Goal: Information Seeking & Learning: Learn about a topic

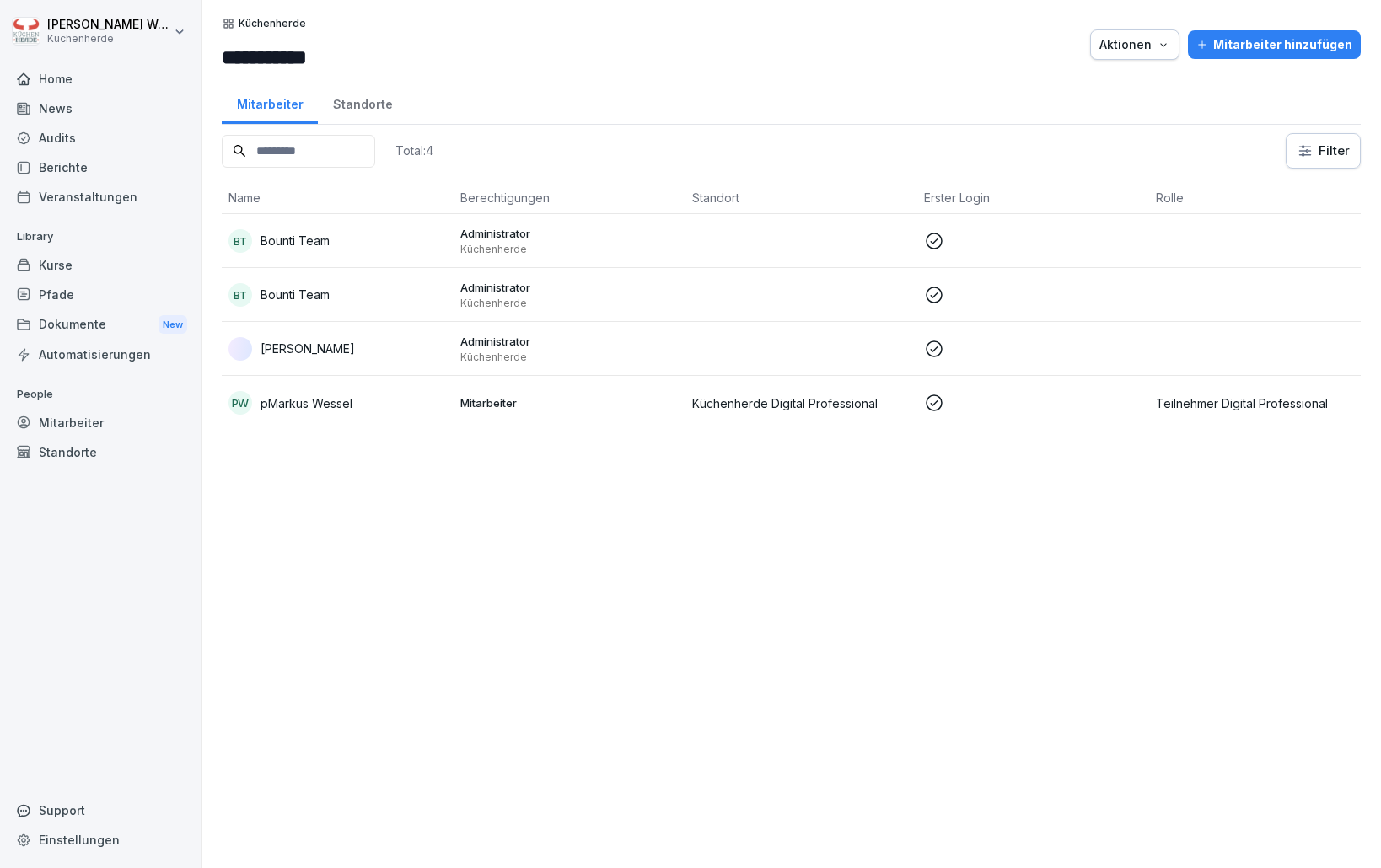
click at [60, 273] on div "Kurse" at bounding box center [100, 265] width 184 height 30
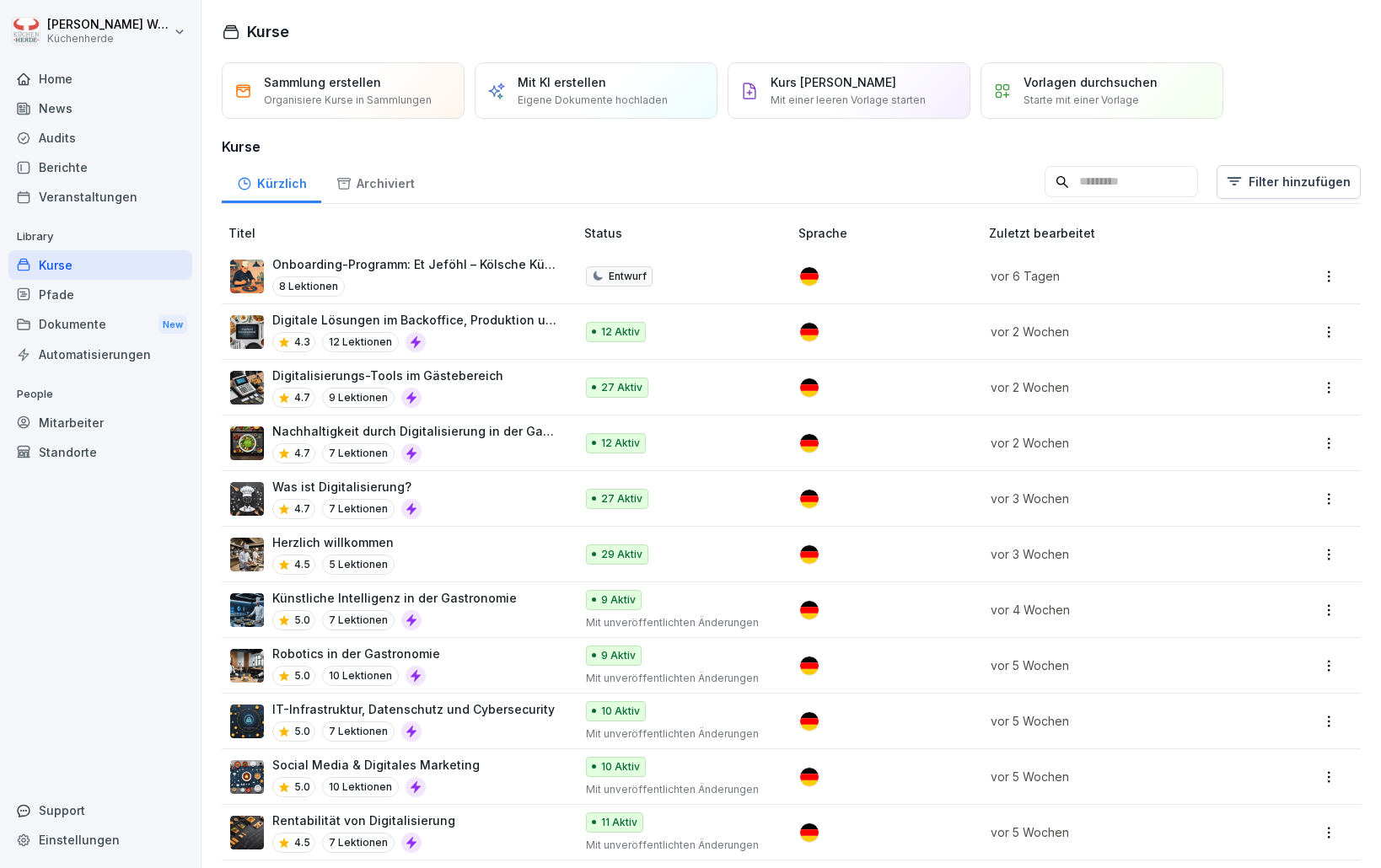
click at [582, 93] on p "Eigene Dokumente hochladen" at bounding box center [592, 100] width 150 height 15
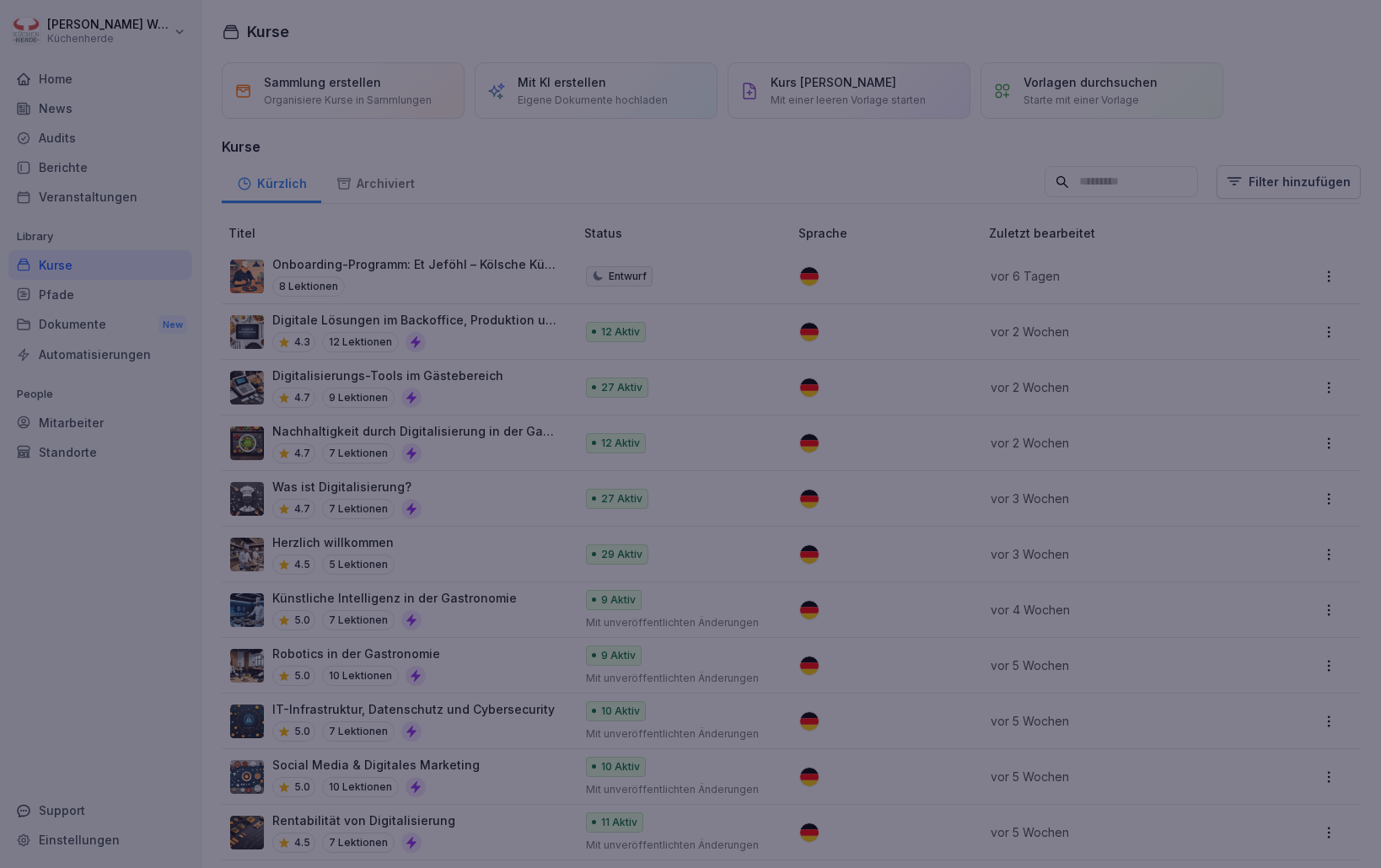
click at [581, 174] on div at bounding box center [690, 434] width 1381 height 868
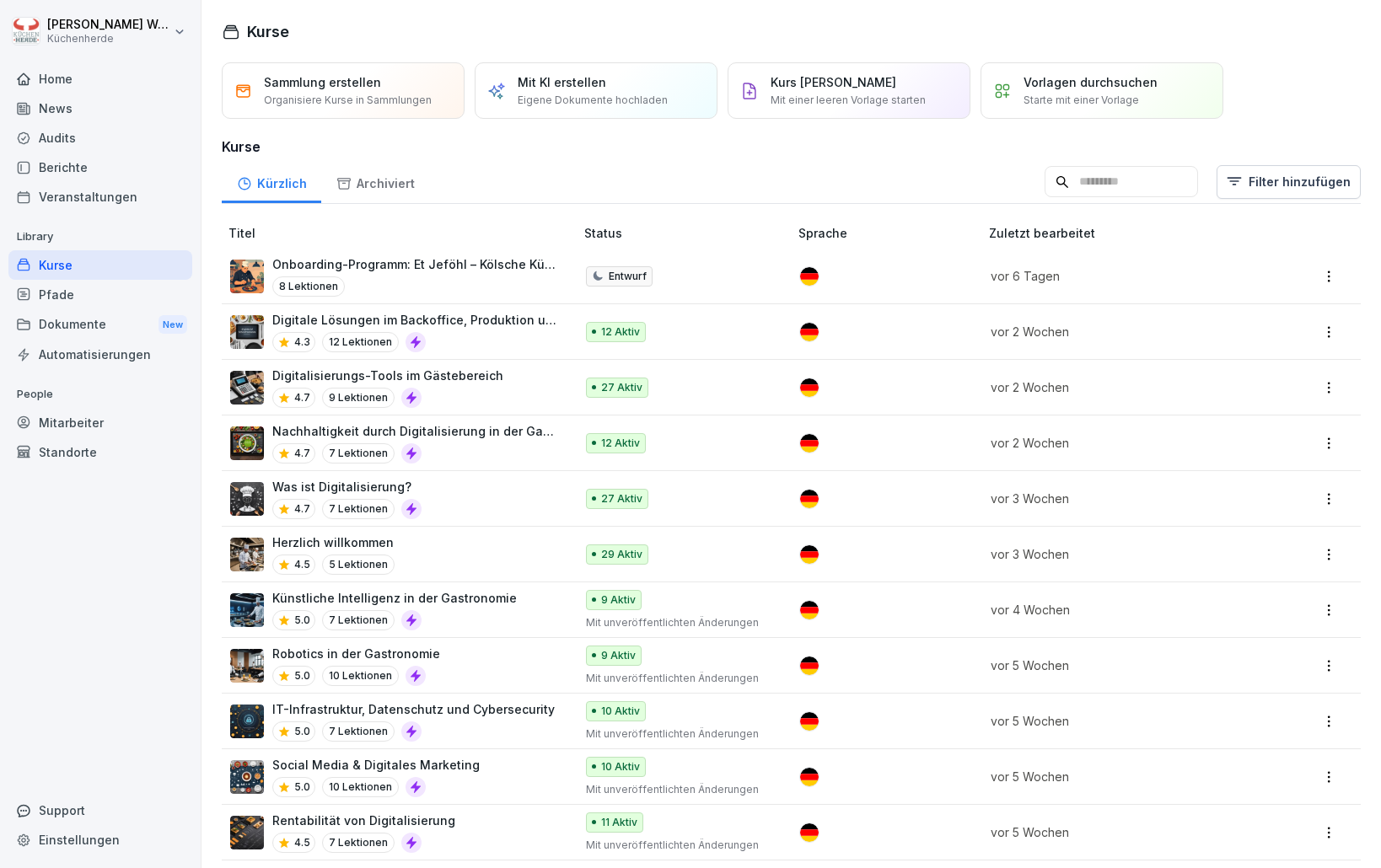
click at [571, 93] on p "Eigene Dokumente hochladen" at bounding box center [592, 100] width 150 height 15
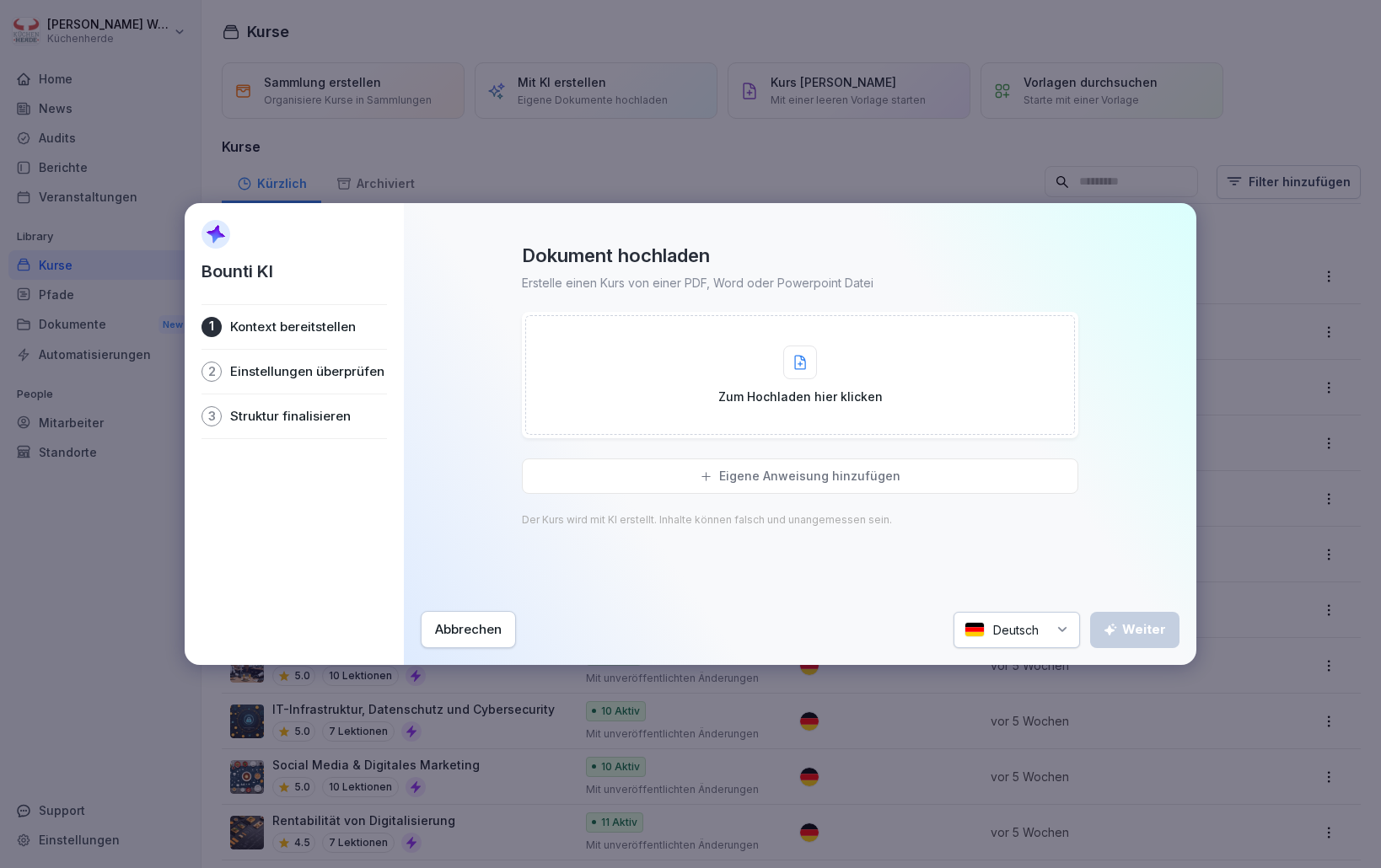
click at [695, 483] on div "Eigene Anweisung hinzufügen" at bounding box center [800, 476] width 557 height 35
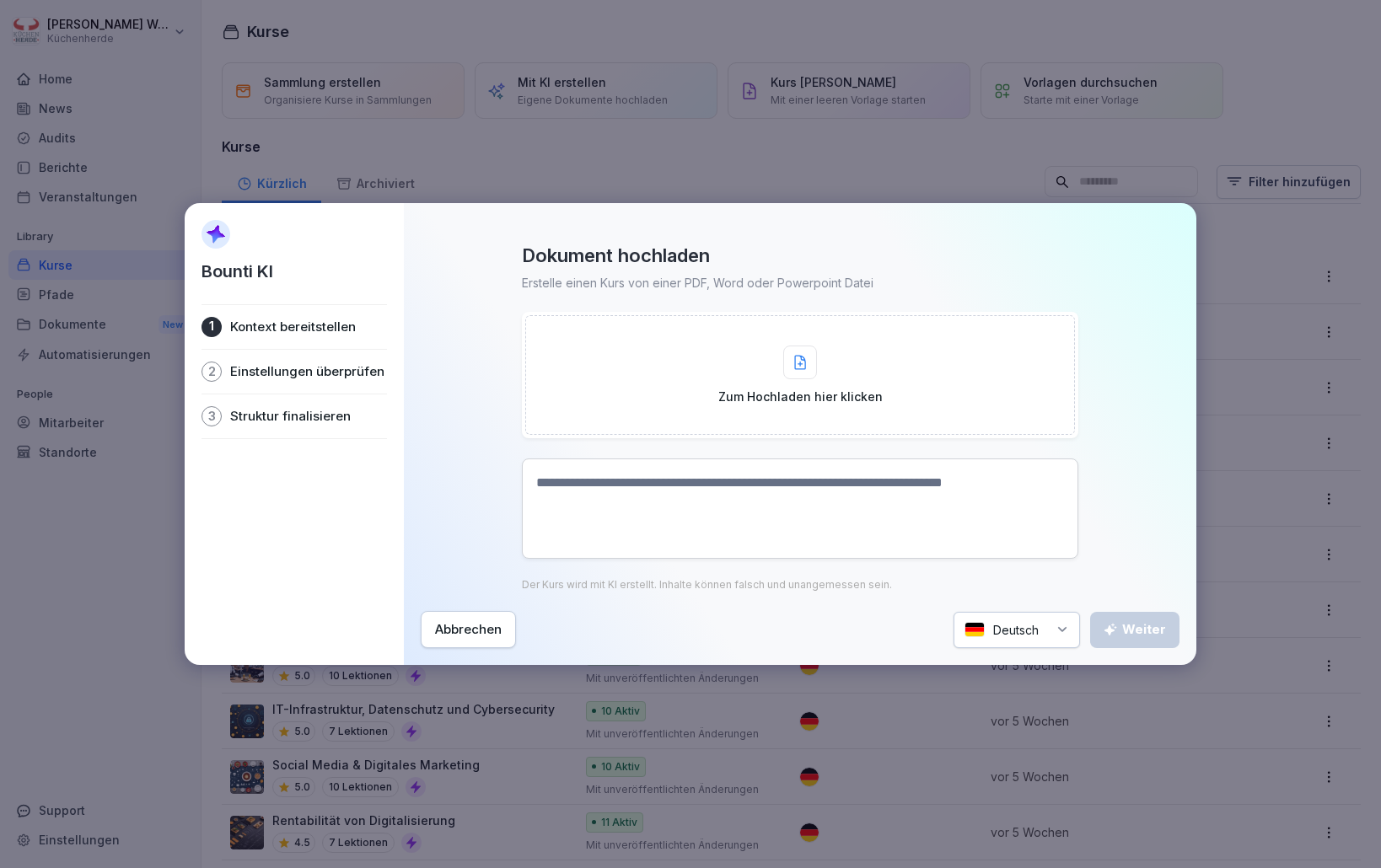
click at [689, 485] on textarea at bounding box center [800, 508] width 557 height 100
paste textarea "**********"
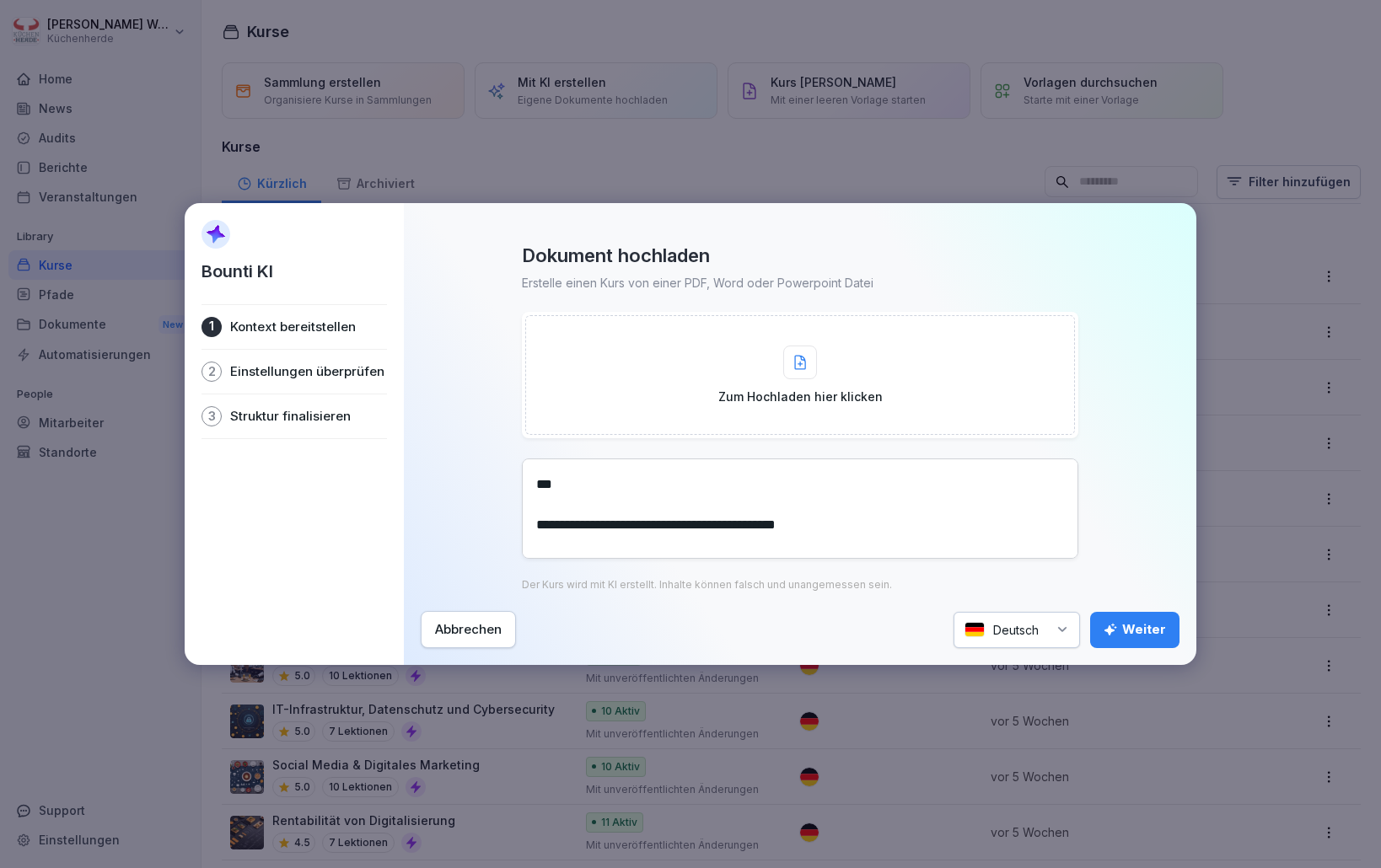
scroll to position [1194, 0]
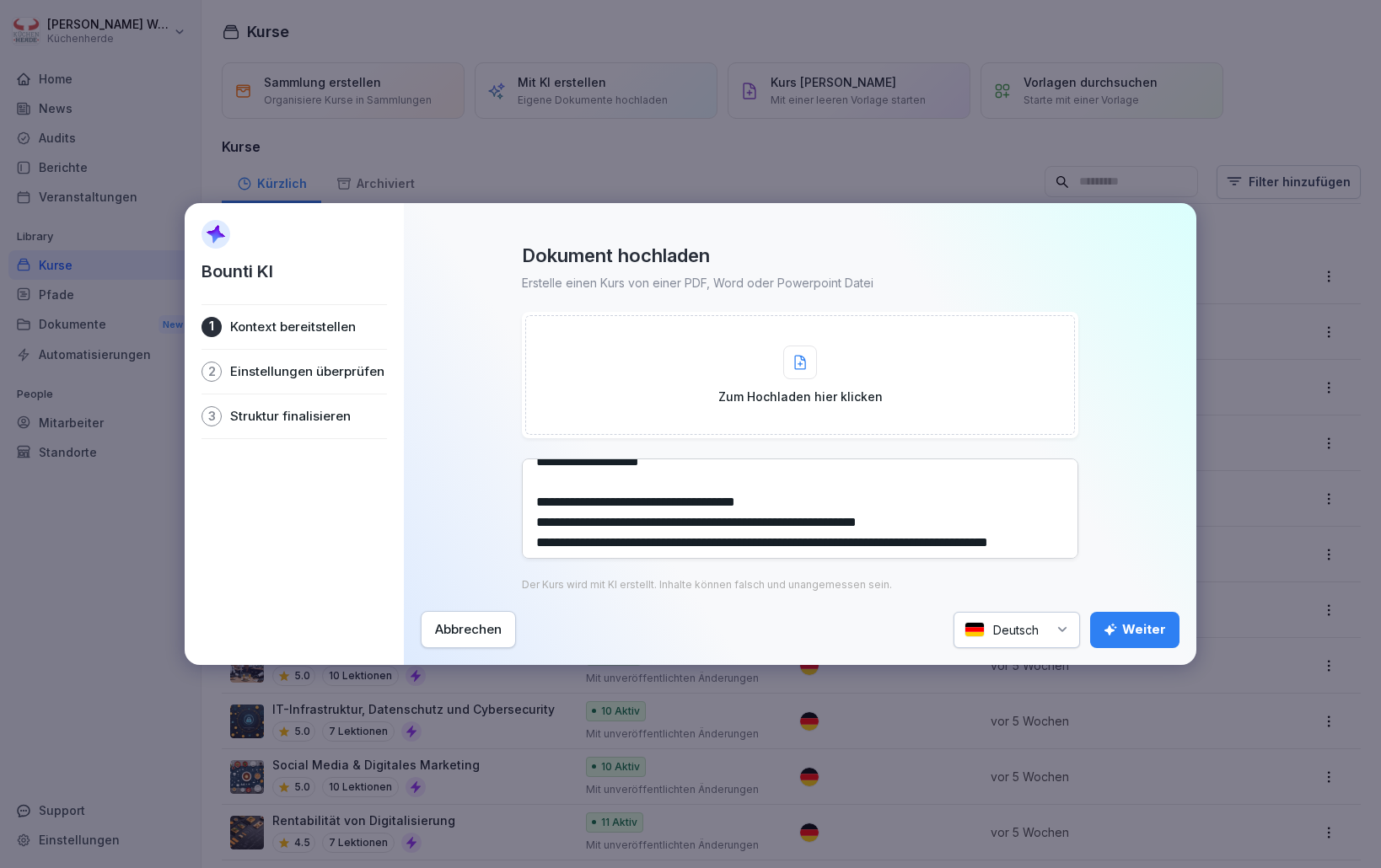
type textarea "**********"
click at [1118, 637] on div "Weiter" at bounding box center [1134, 630] width 63 height 19
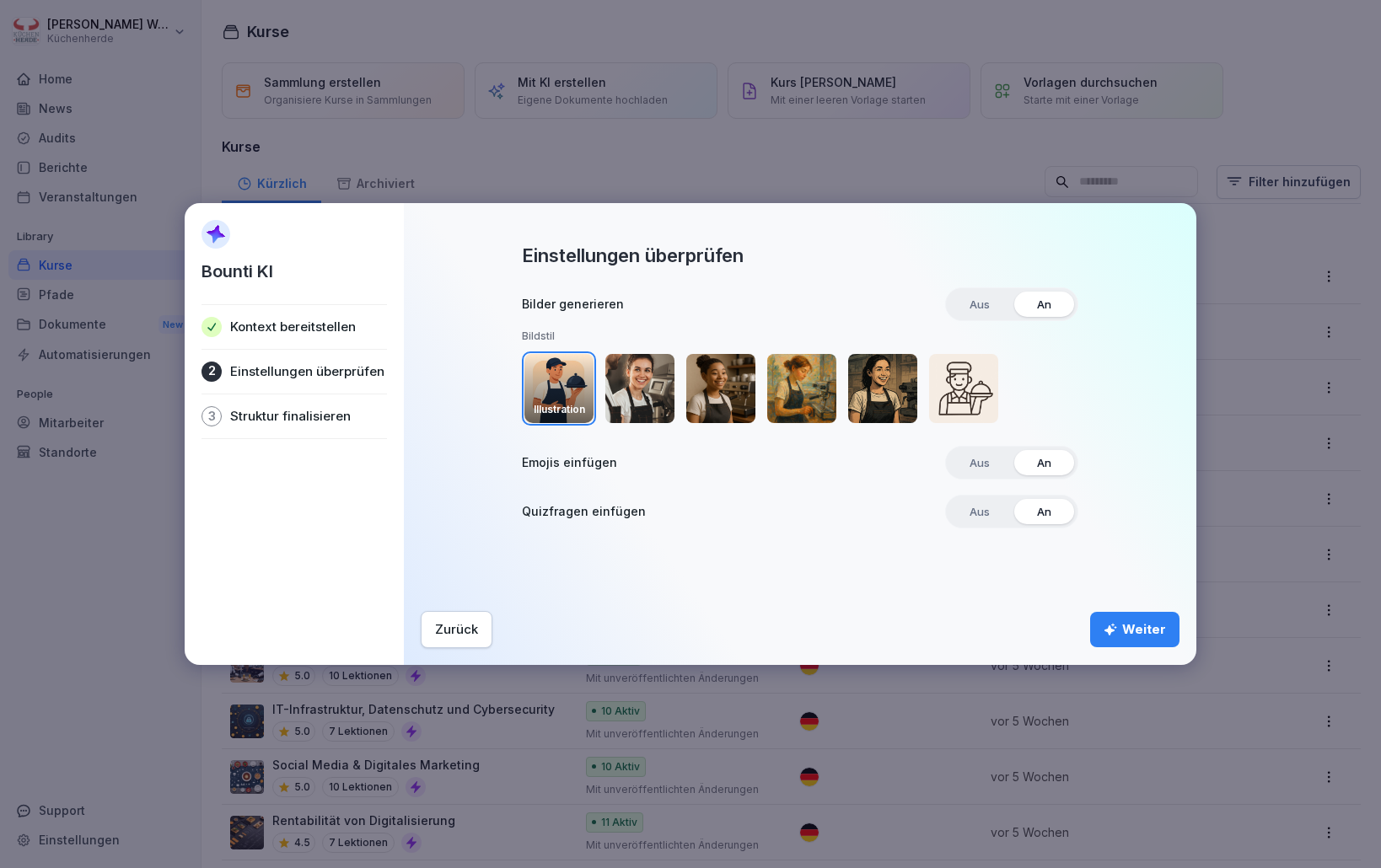
click at [567, 393] on img "button" at bounding box center [559, 388] width 69 height 69
click at [1149, 638] on div "Weiter" at bounding box center [1134, 630] width 63 height 19
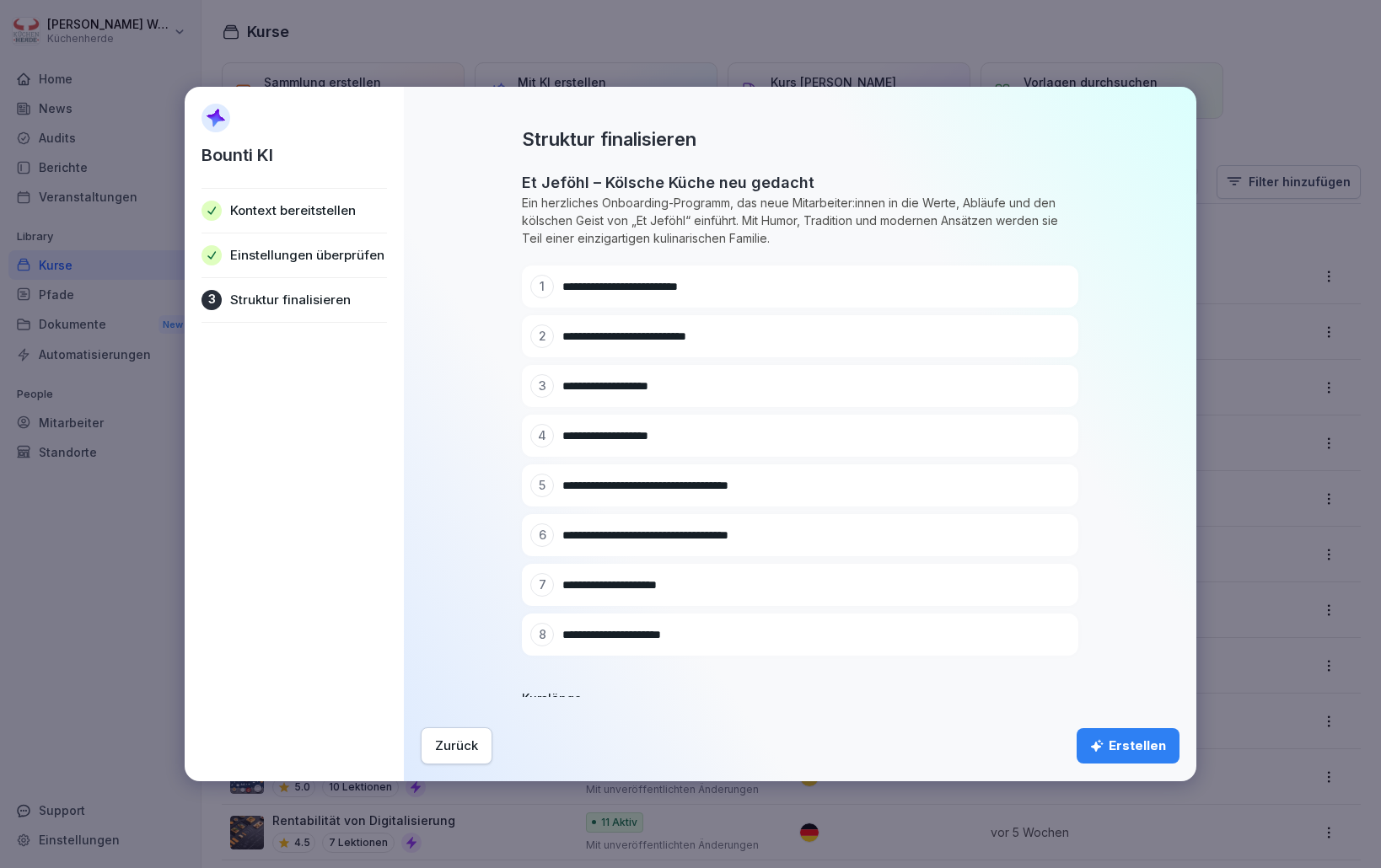
click at [434, 745] on button "Zurück" at bounding box center [457, 746] width 72 height 37
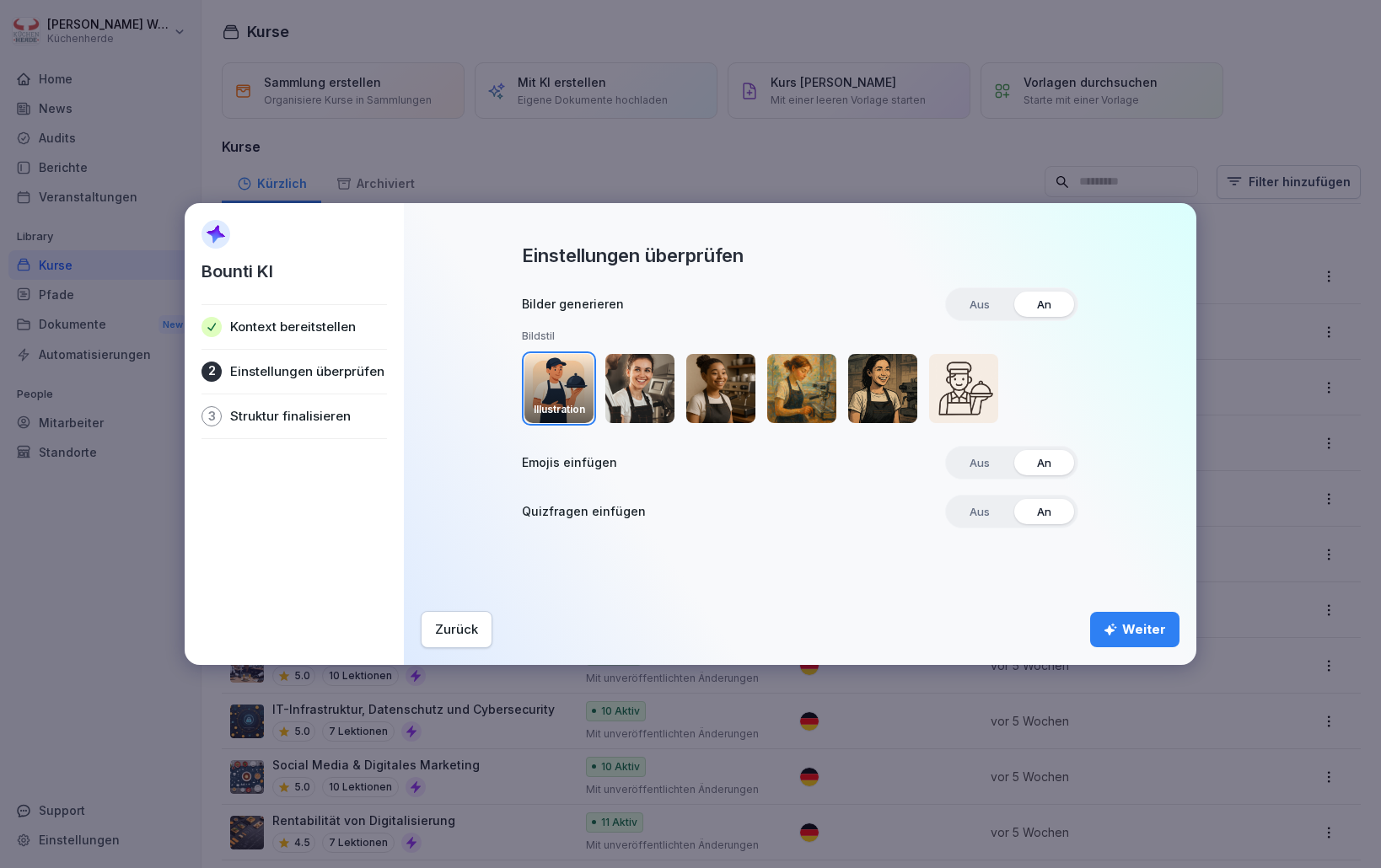
click at [465, 623] on div "Zurück" at bounding box center [457, 630] width 43 height 19
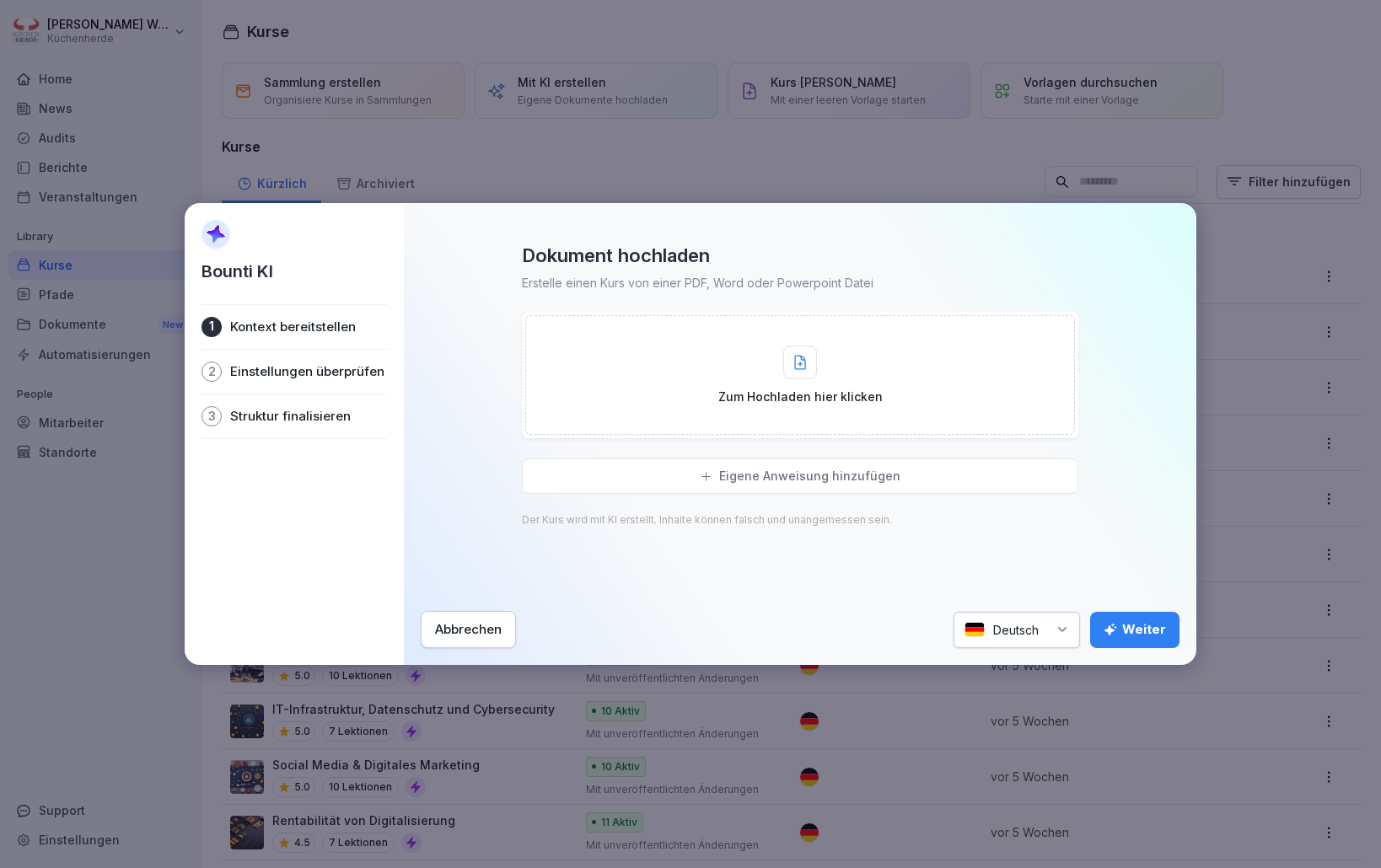
click at [458, 623] on div "Abbrechen" at bounding box center [468, 630] width 66 height 19
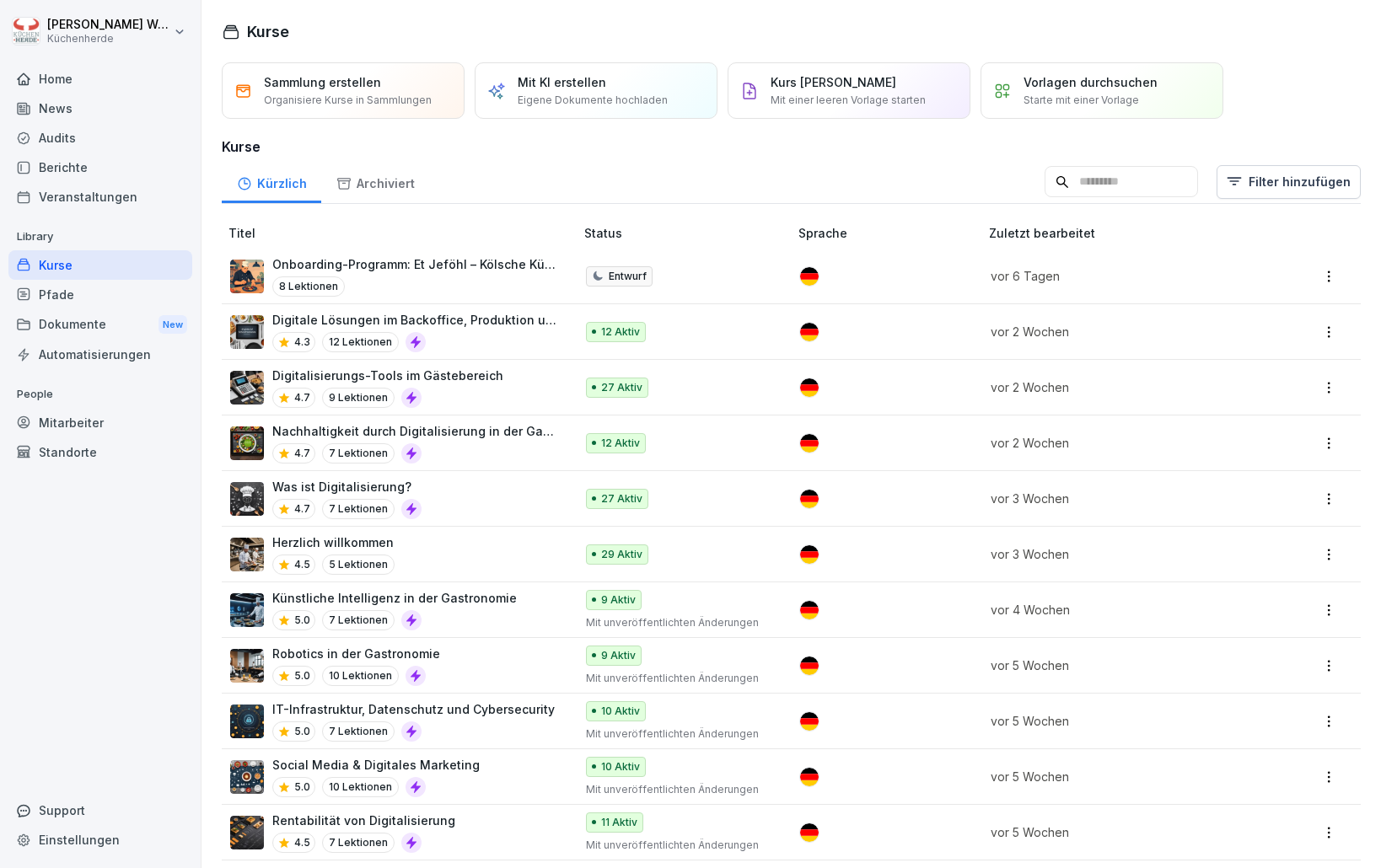
click at [397, 285] on div "8 Lektionen" at bounding box center [415, 287] width 285 height 21
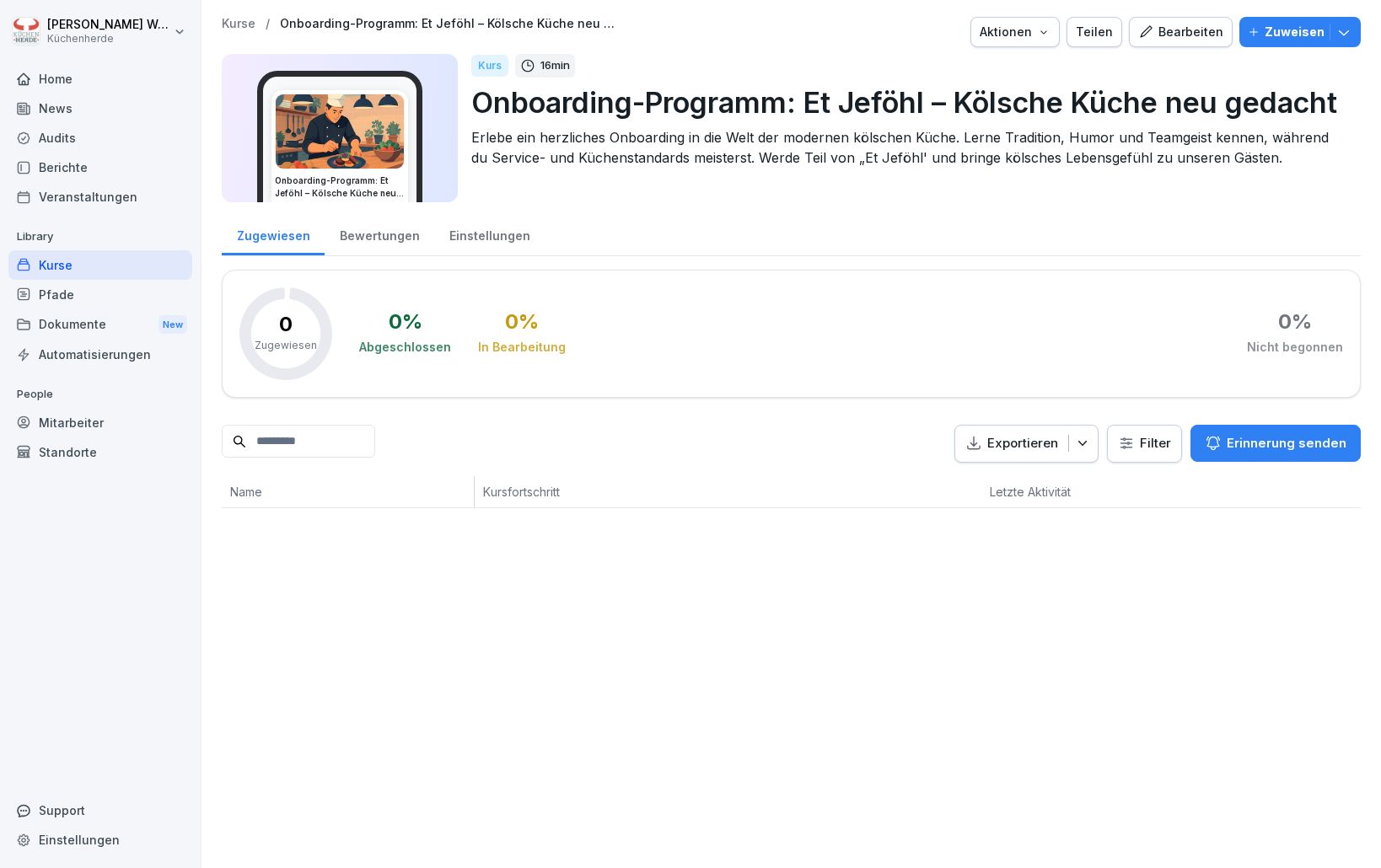
click at [1183, 34] on div "Bearbeiten" at bounding box center [1180, 32] width 85 height 19
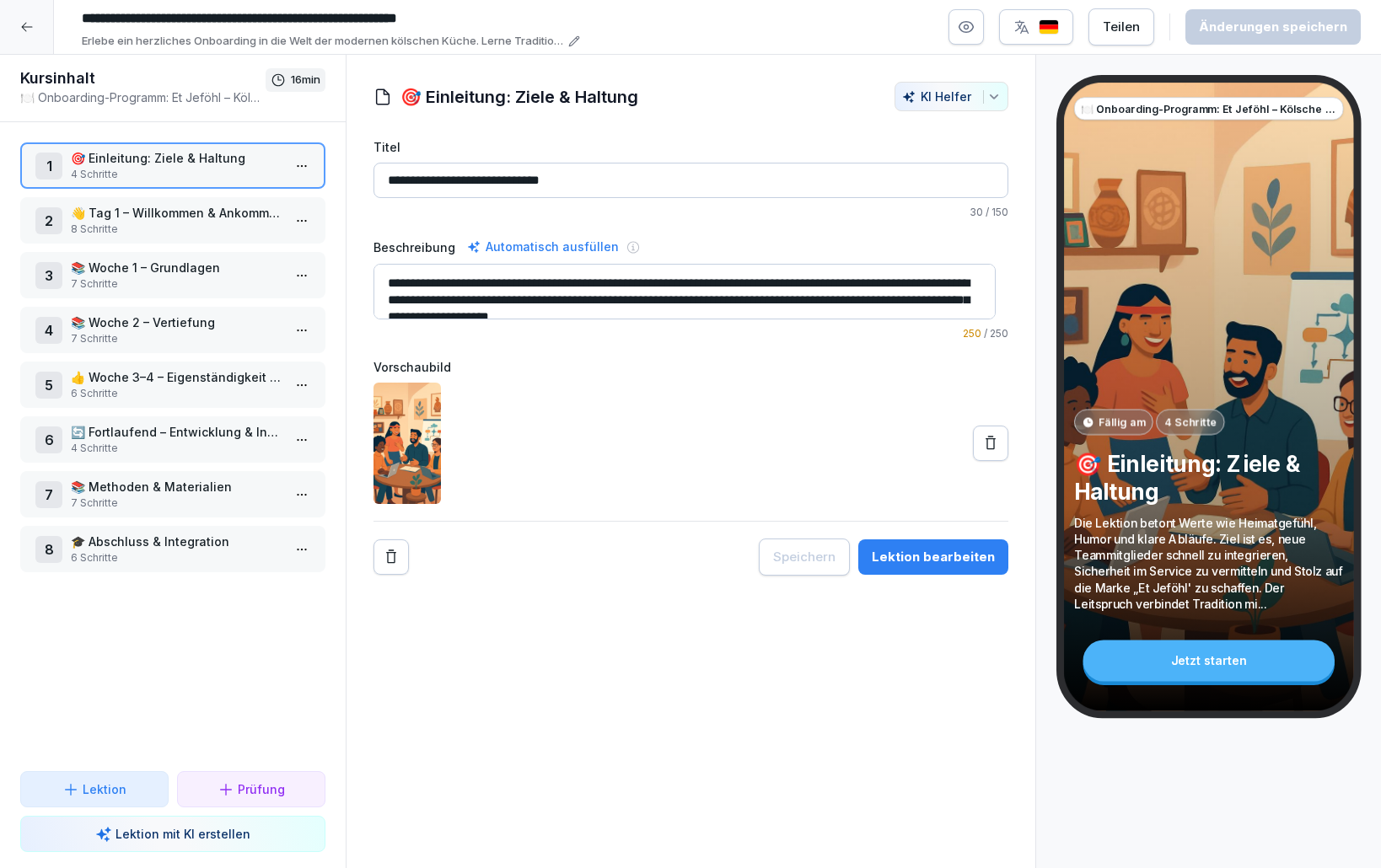
click at [978, 560] on div "Lektion bearbeiten" at bounding box center [934, 557] width 123 height 19
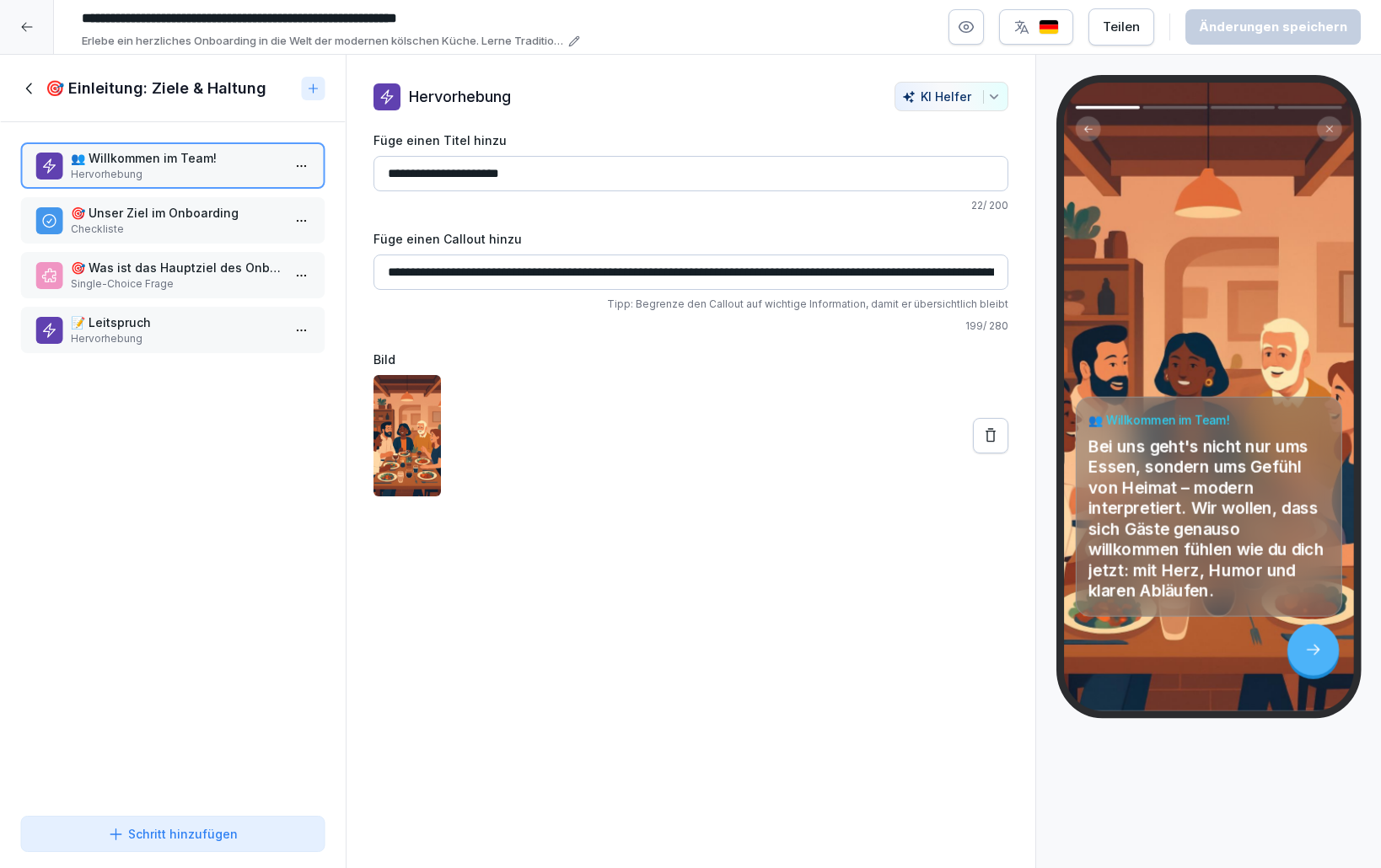
click at [129, 217] on p "🎯 Unser Ziel im Onboarding" at bounding box center [176, 213] width 211 height 18
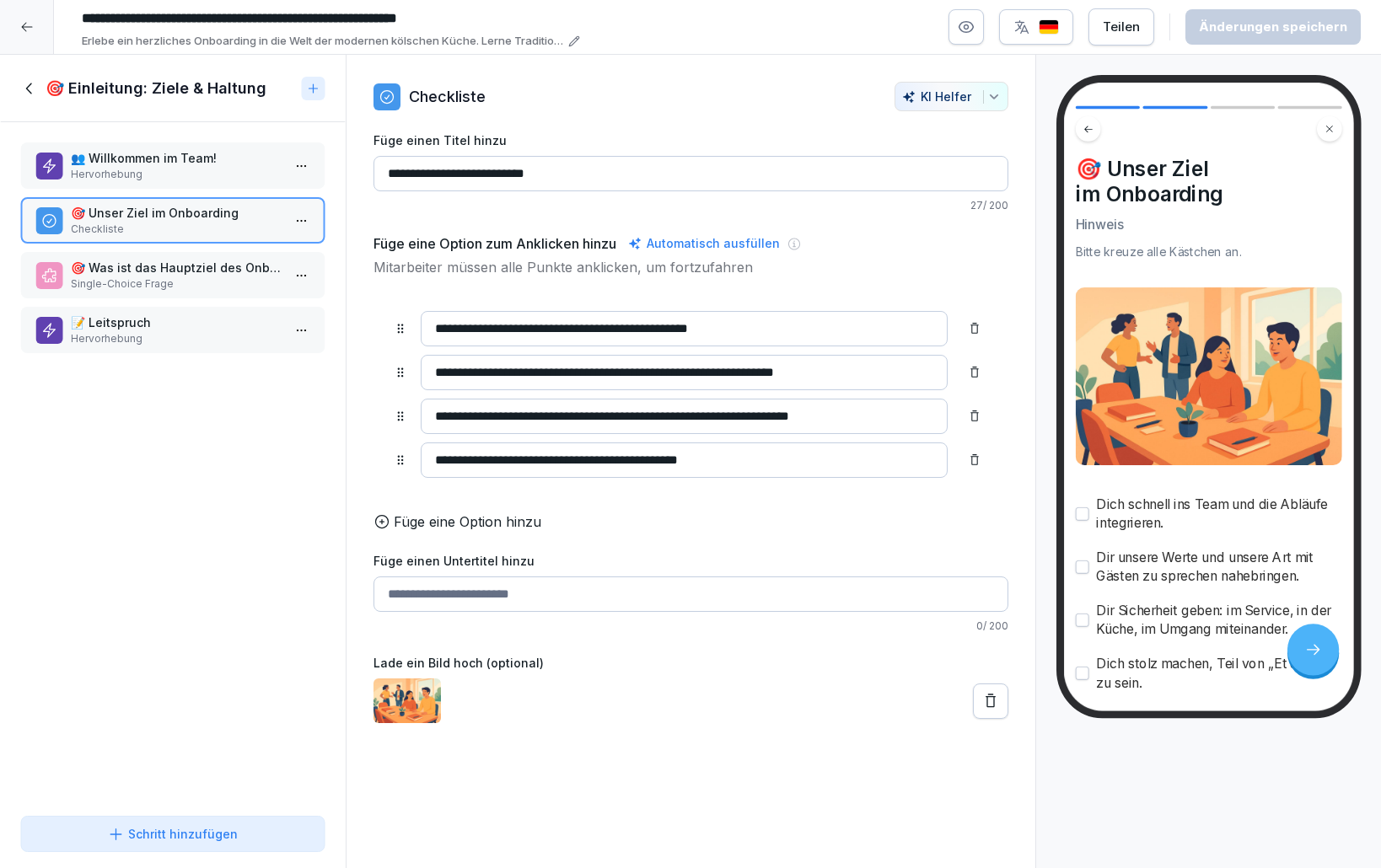
click at [151, 261] on p "🎯 Was ist das Hauptziel des Onboardings bei „Et Jeföhl'“?" at bounding box center [176, 267] width 211 height 18
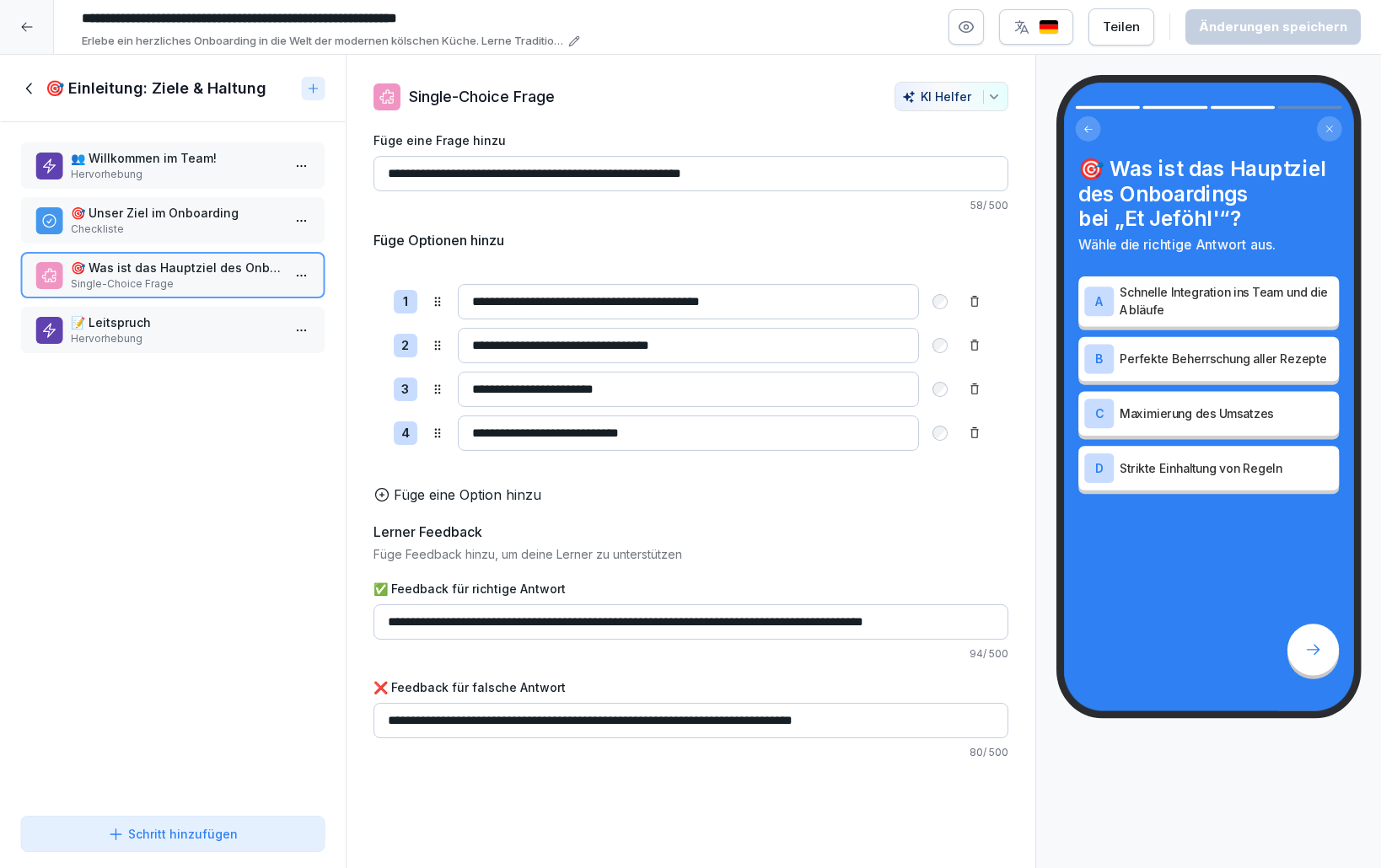
click at [1194, 385] on div "A Schnelle Integration ins Team und die Abläufe B Perfekte Beherrschung aller R…" at bounding box center [1208, 383] width 261 height 214
click at [1192, 359] on p "Perfekte Beherrschung aller Rezepte" at bounding box center [1226, 358] width 213 height 18
click at [181, 308] on div "📝 Leitspruch Hervorhebung" at bounding box center [173, 330] width 305 height 47
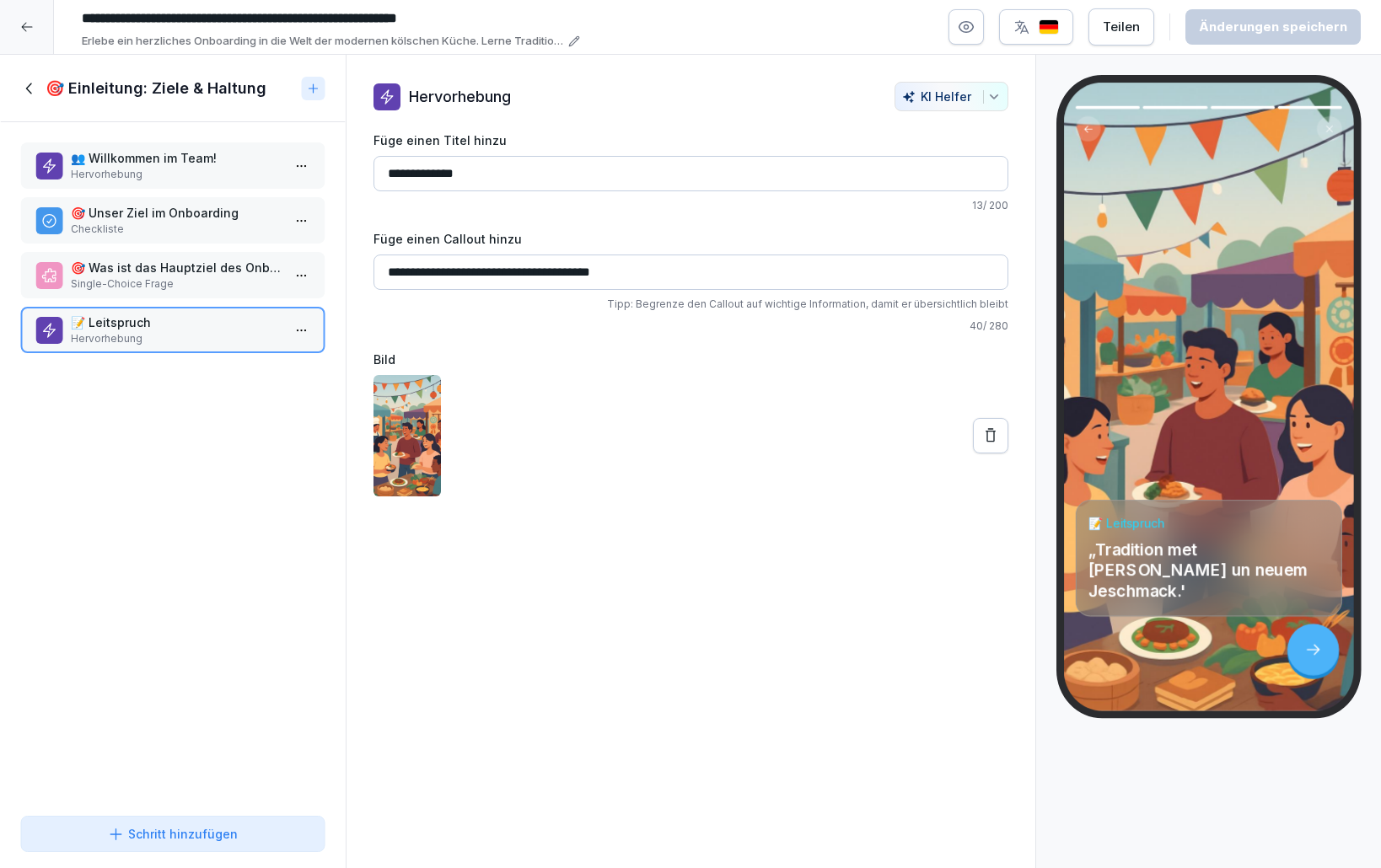
click at [27, 84] on icon at bounding box center [30, 89] width 19 height 19
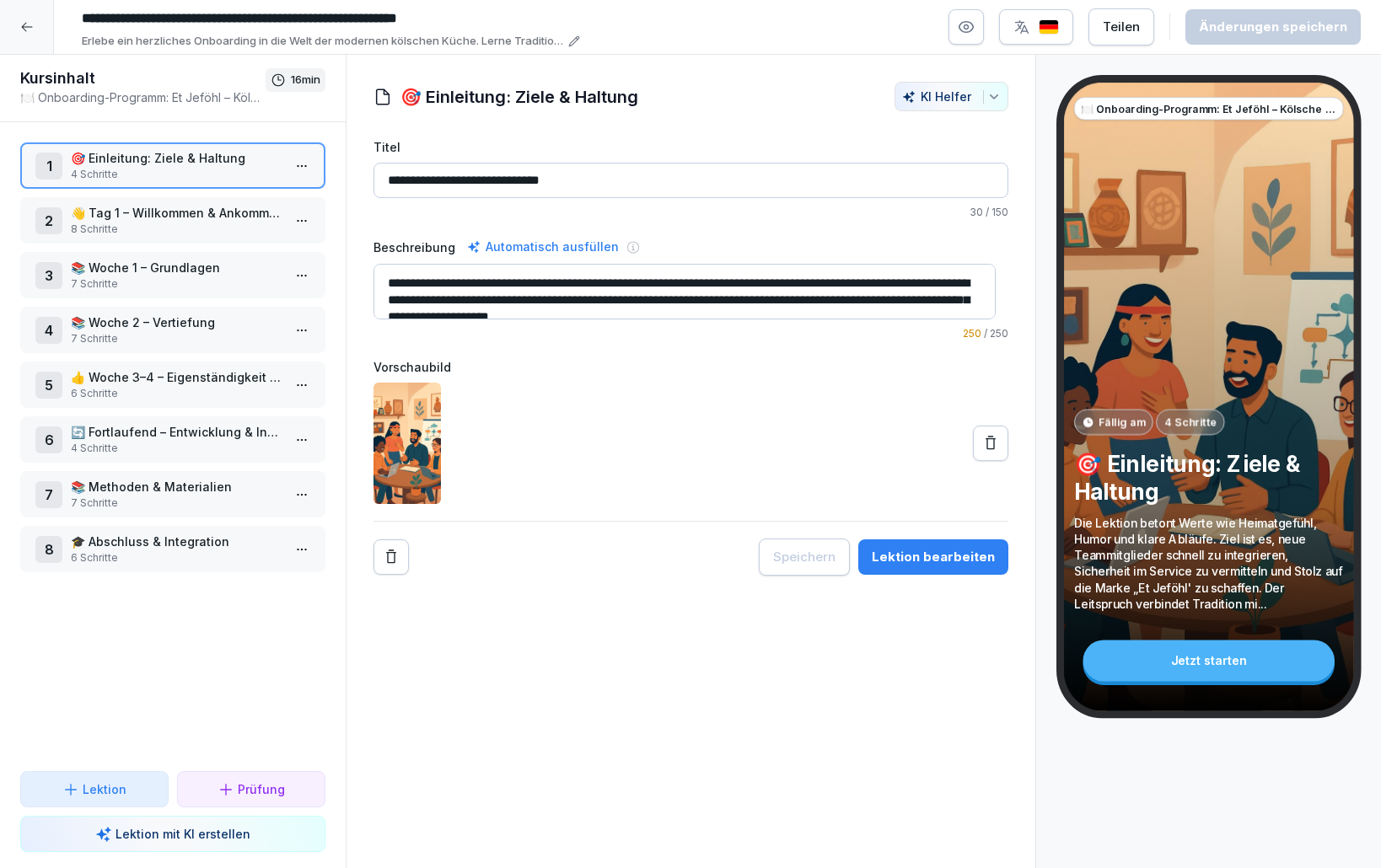
click at [160, 273] on p "📚 Woche 1 – Grundlagen" at bounding box center [176, 267] width 211 height 18
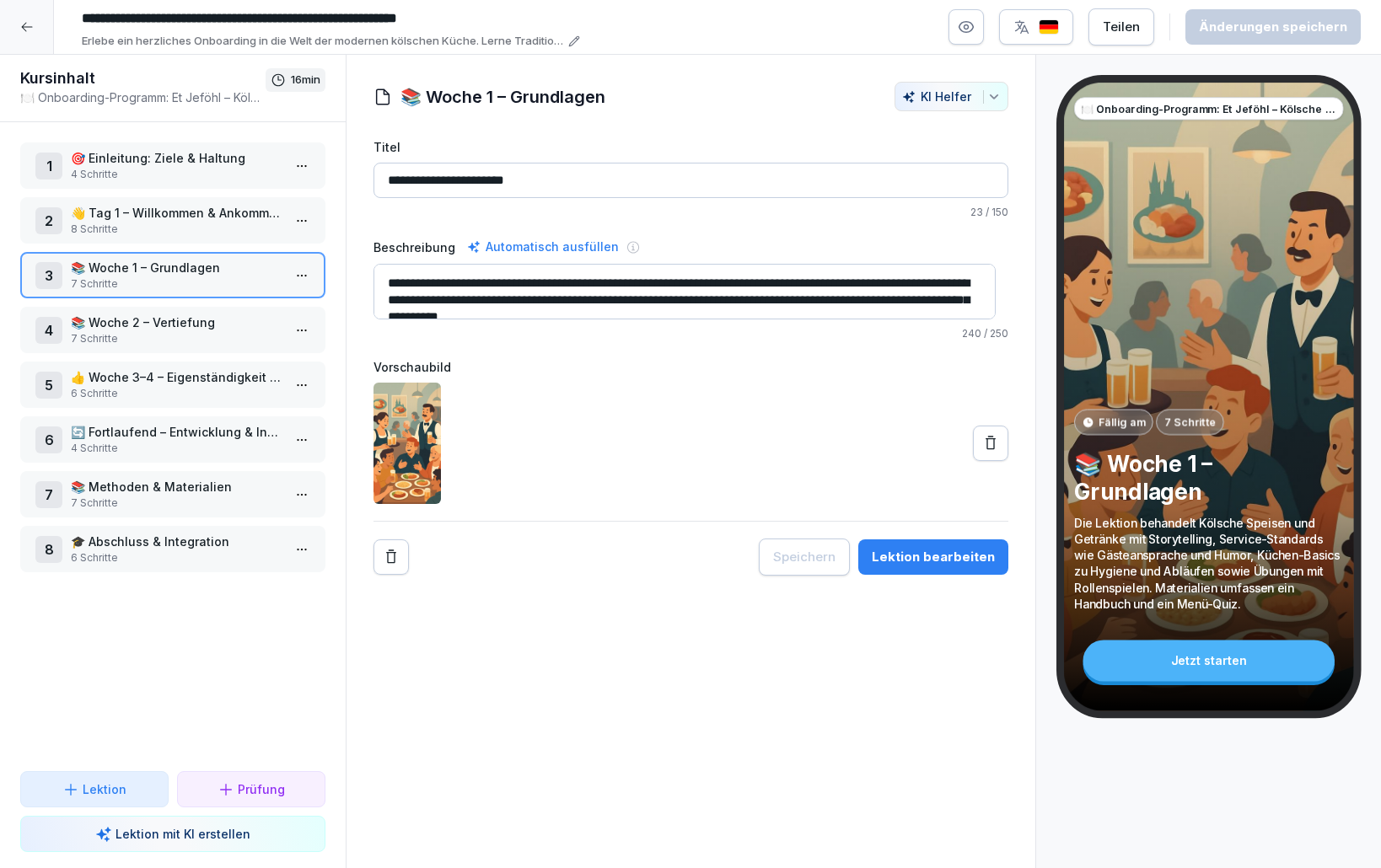
click at [908, 569] on button "Lektion bearbeiten" at bounding box center [933, 557] width 150 height 35
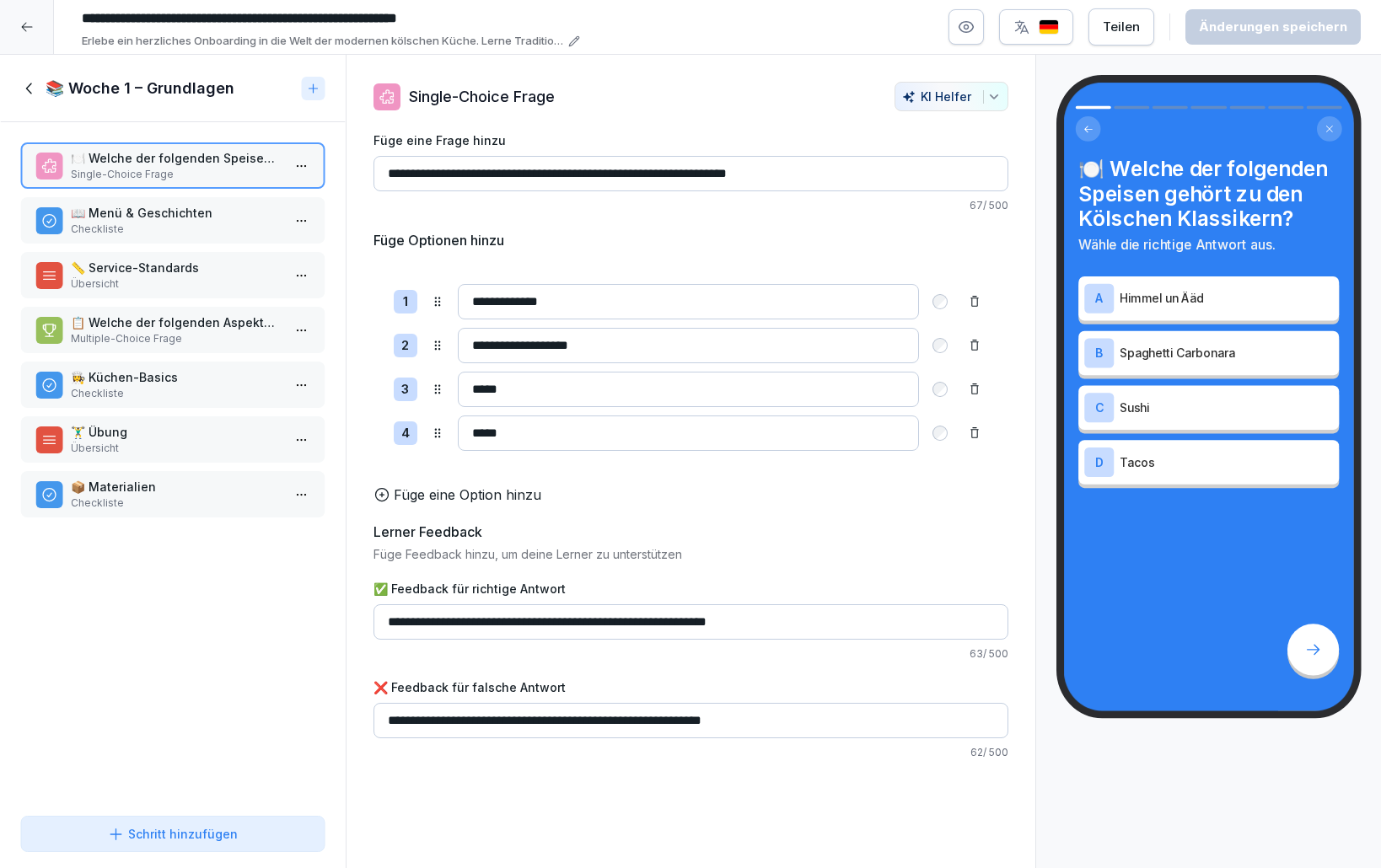
click at [175, 227] on p "Checkliste" at bounding box center [176, 229] width 211 height 15
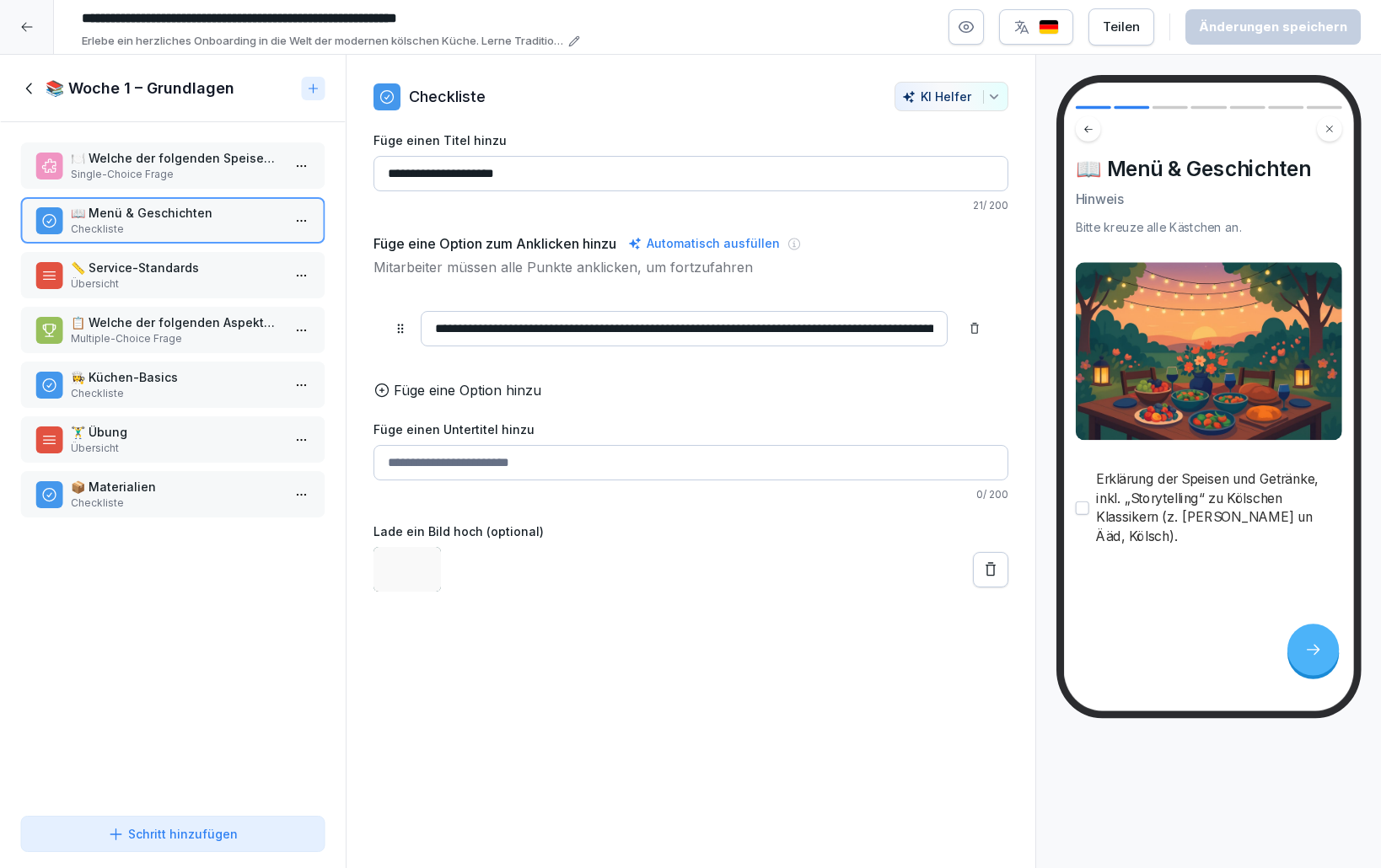
click at [181, 269] on p "📏 Service-Standards" at bounding box center [176, 267] width 211 height 18
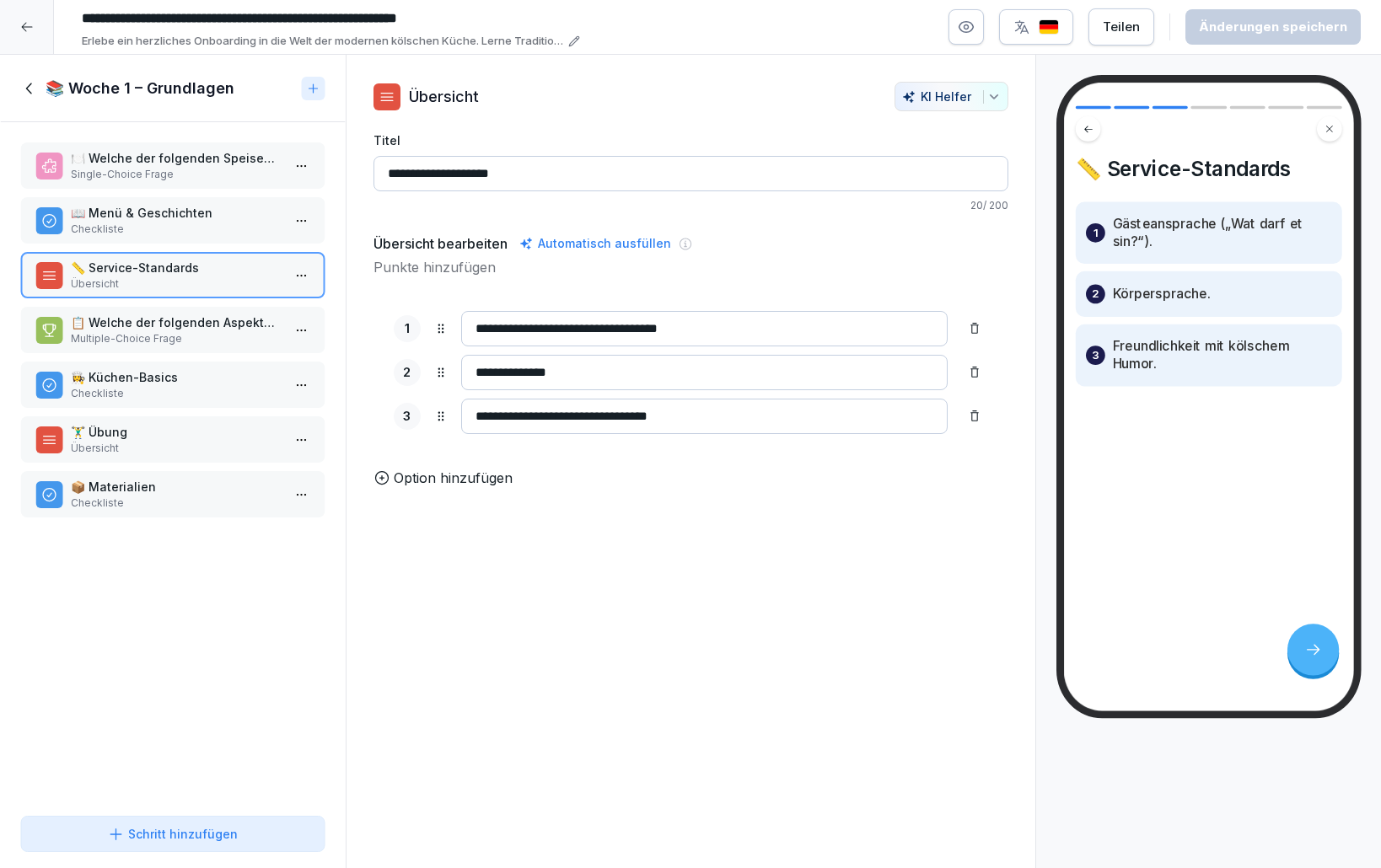
click at [187, 308] on div "📋 Welche der folgenden Aspekte gehören zu den Service-Standards? Multiple-Choic…" at bounding box center [173, 330] width 305 height 47
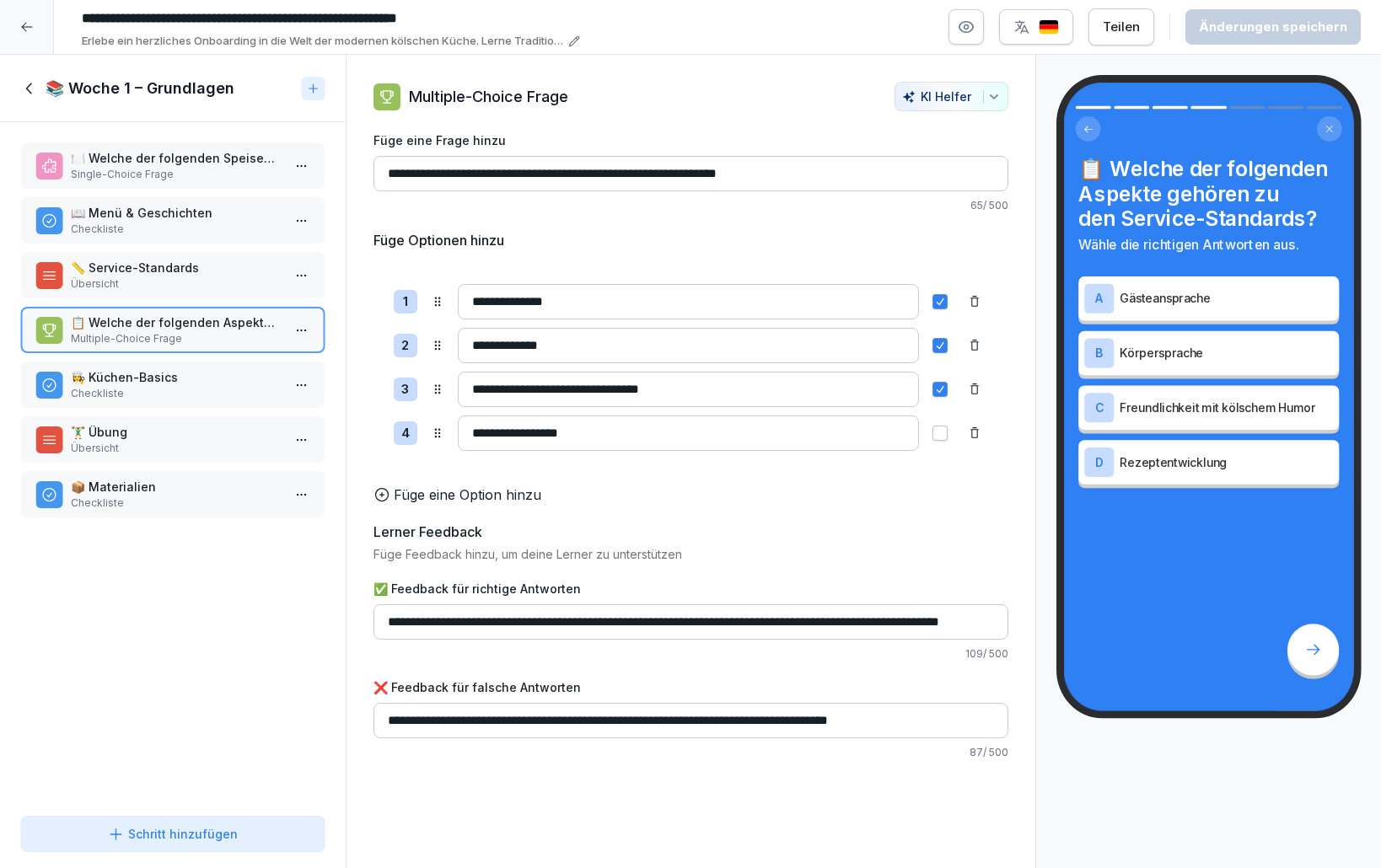
click at [18, 83] on div "📚 Woche 1 – Grundlagen" at bounding box center [173, 89] width 345 height 67
click at [24, 90] on icon at bounding box center [30, 89] width 19 height 19
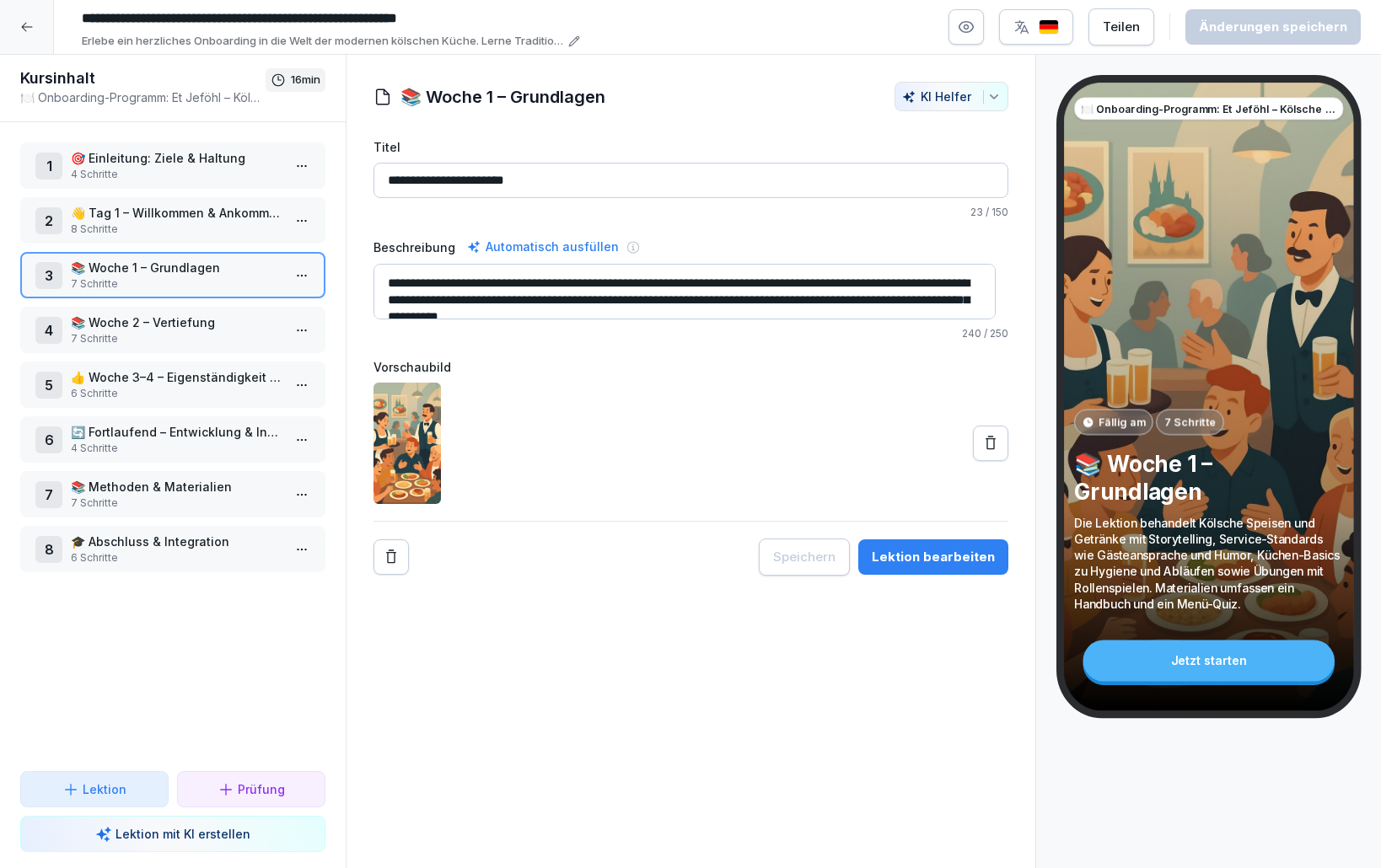
click at [182, 731] on div "1 🎯 Einleitung: Ziele & Haltung 4 Schritte 2 👋 Tag 1 – Willkommen & Ankommen 8 …" at bounding box center [173, 446] width 345 height 649
click at [214, 638] on div "1 🎯 Einleitung: Ziele & Haltung 4 Schritte 2 👋 Tag 1 – Willkommen & Ankommen 8 …" at bounding box center [173, 446] width 345 height 649
click at [137, 543] on p "🎓 Abschluss & Integration" at bounding box center [176, 541] width 211 height 18
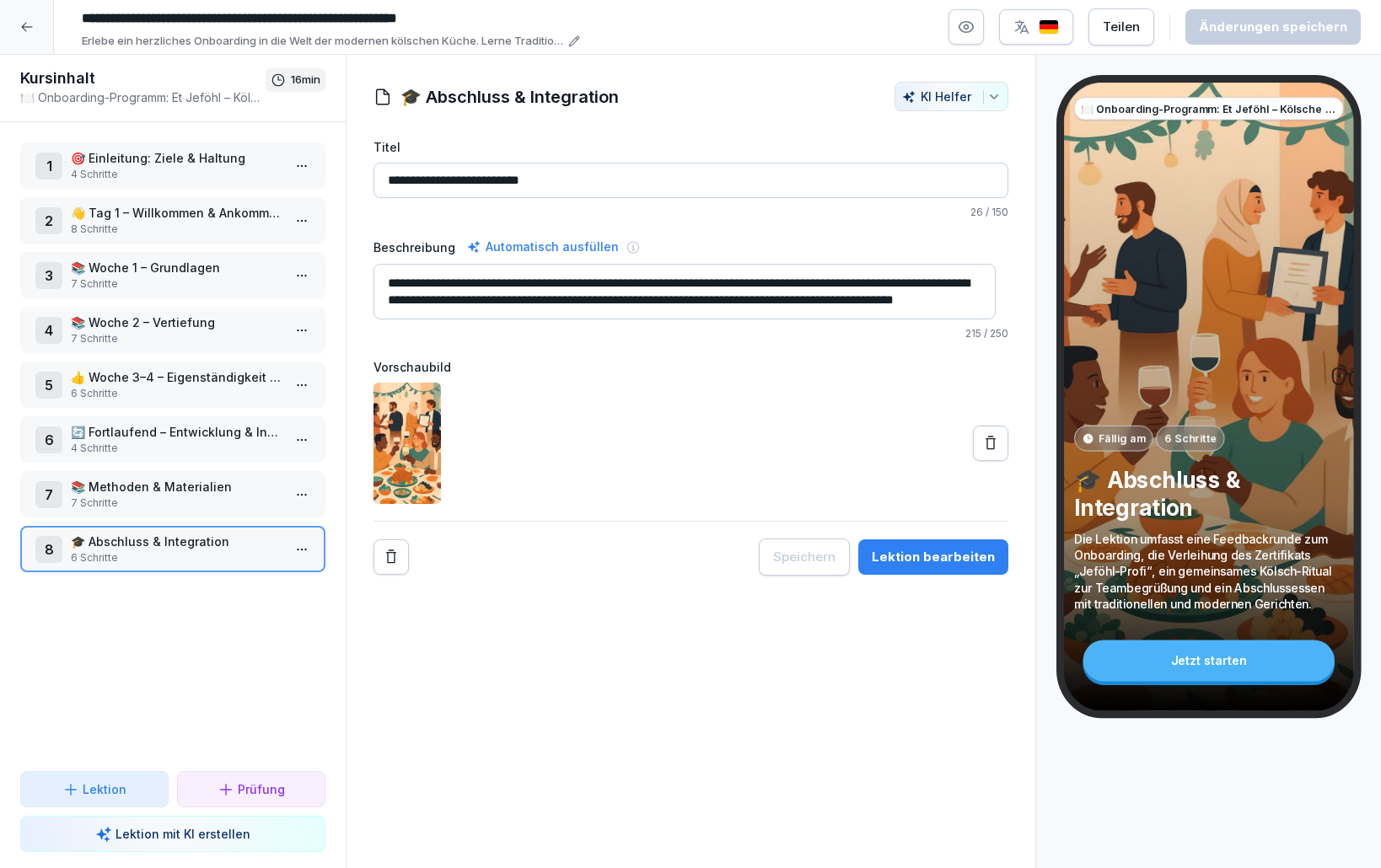
click at [939, 559] on div "Lektion bearbeiten" at bounding box center [934, 557] width 123 height 19
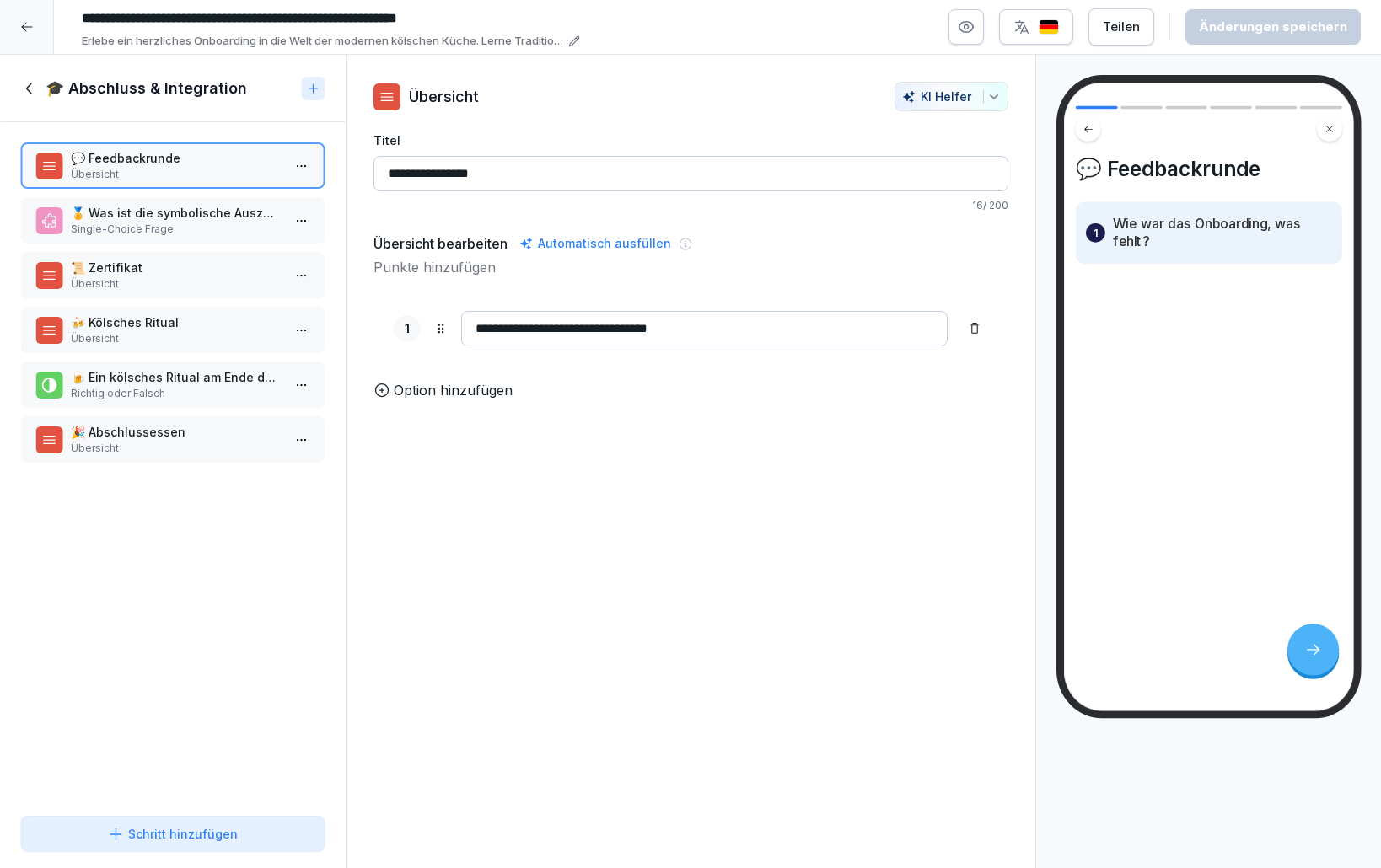
click at [182, 239] on div "🏅 Was ist die symbolische Auszeichnung, die am Ende der Lektion verliehen wird?…" at bounding box center [173, 220] width 305 height 47
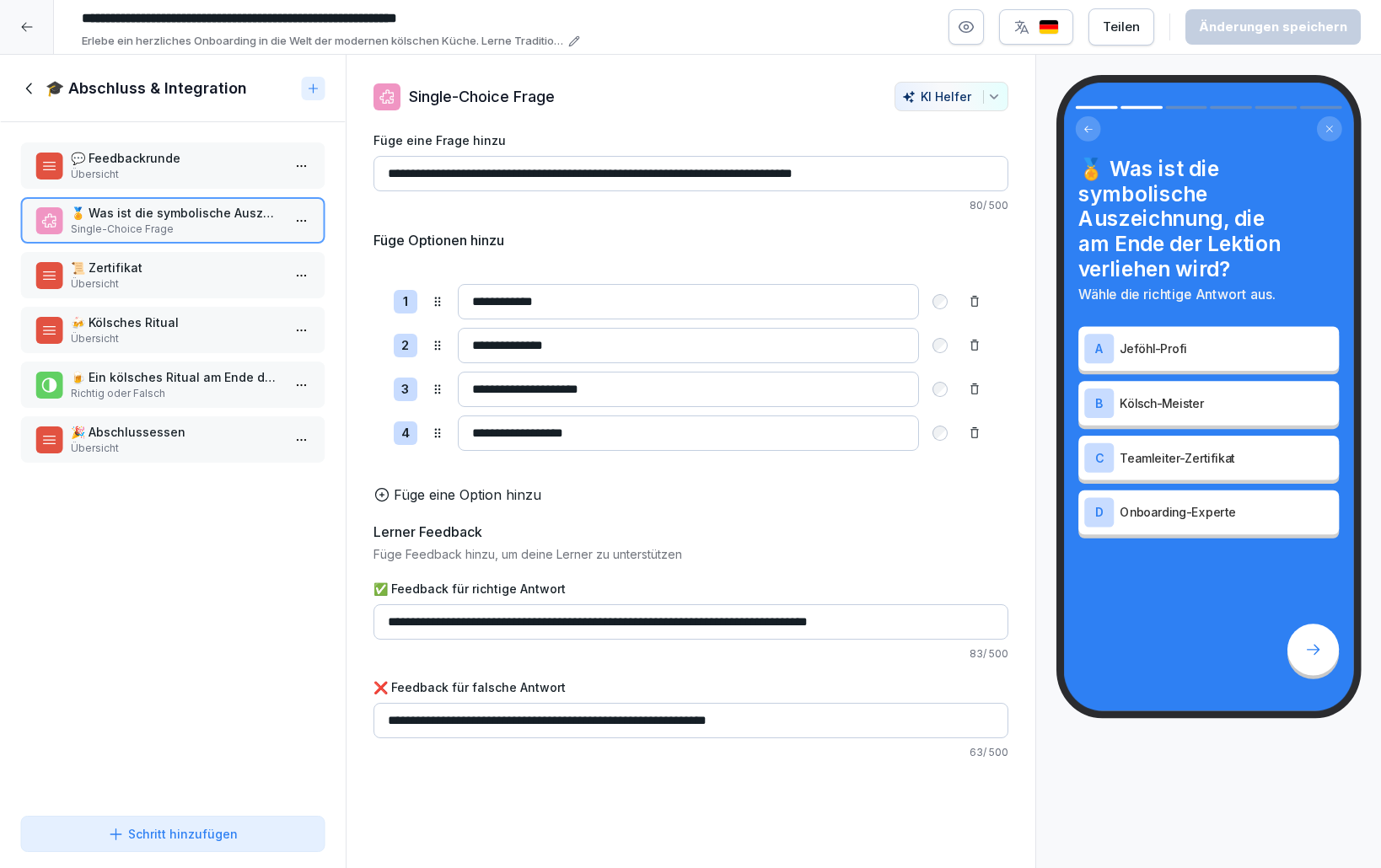
click at [191, 267] on p "📜 Zertifikat" at bounding box center [176, 267] width 211 height 18
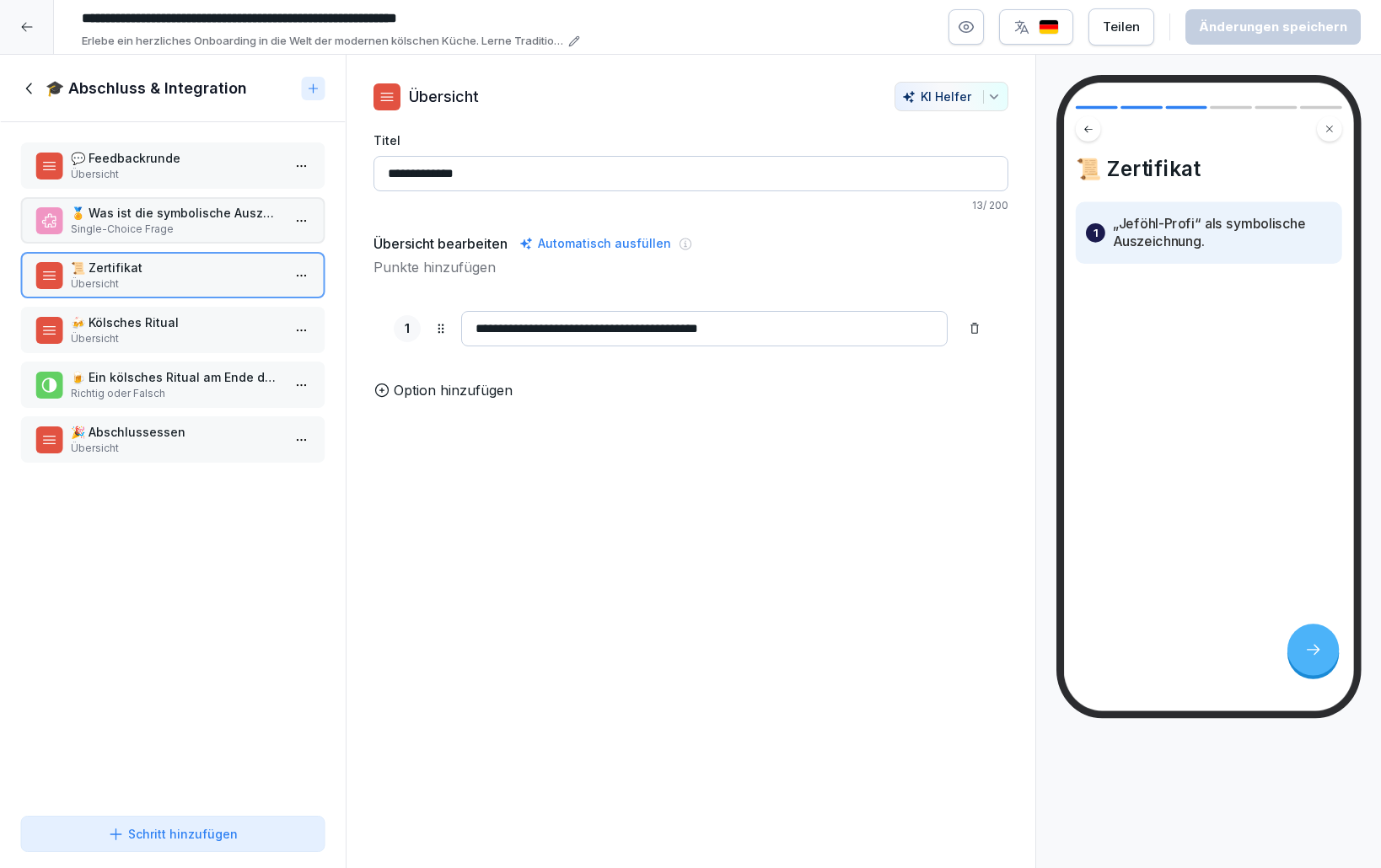
click at [217, 319] on p "🍻 Kölsches Ritual" at bounding box center [176, 322] width 211 height 18
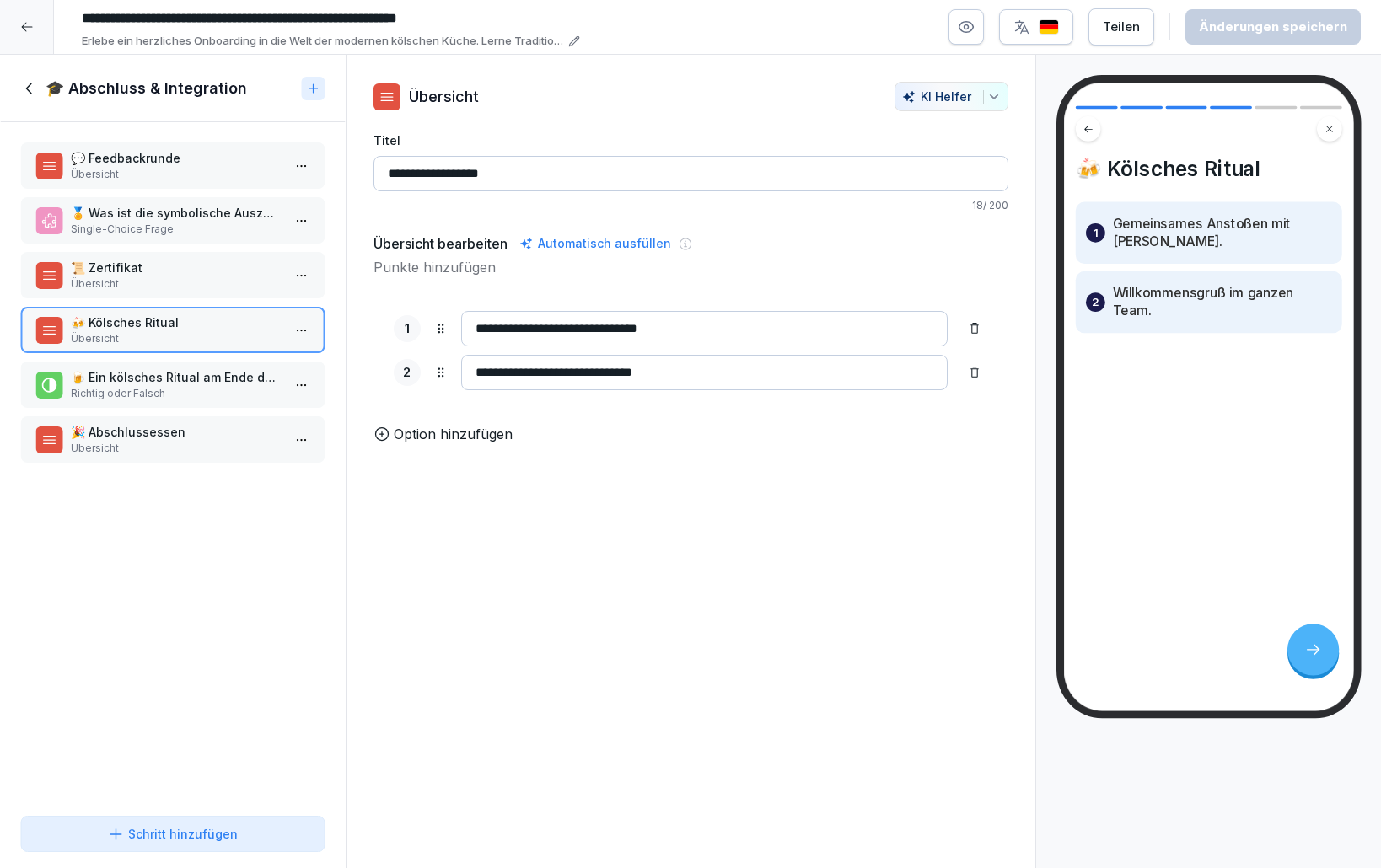
click at [33, 94] on icon at bounding box center [30, 89] width 19 height 19
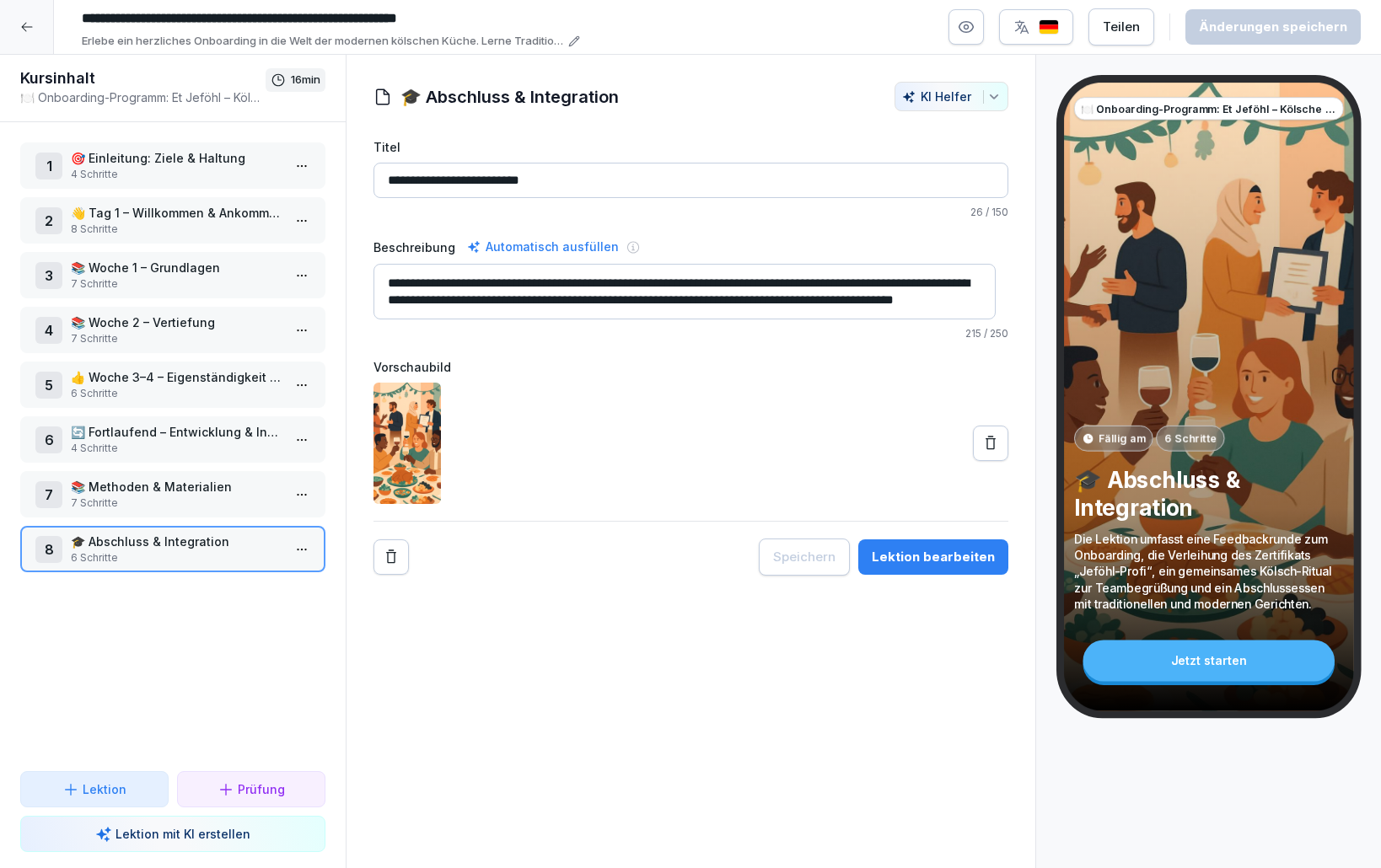
click at [177, 730] on div "1 🎯 Einleitung: Ziele & Haltung 4 Schritte 2 👋 Tag 1 – Willkommen & Ankommen 8 …" at bounding box center [173, 446] width 345 height 649
click at [24, 17] on div at bounding box center [27, 27] width 54 height 54
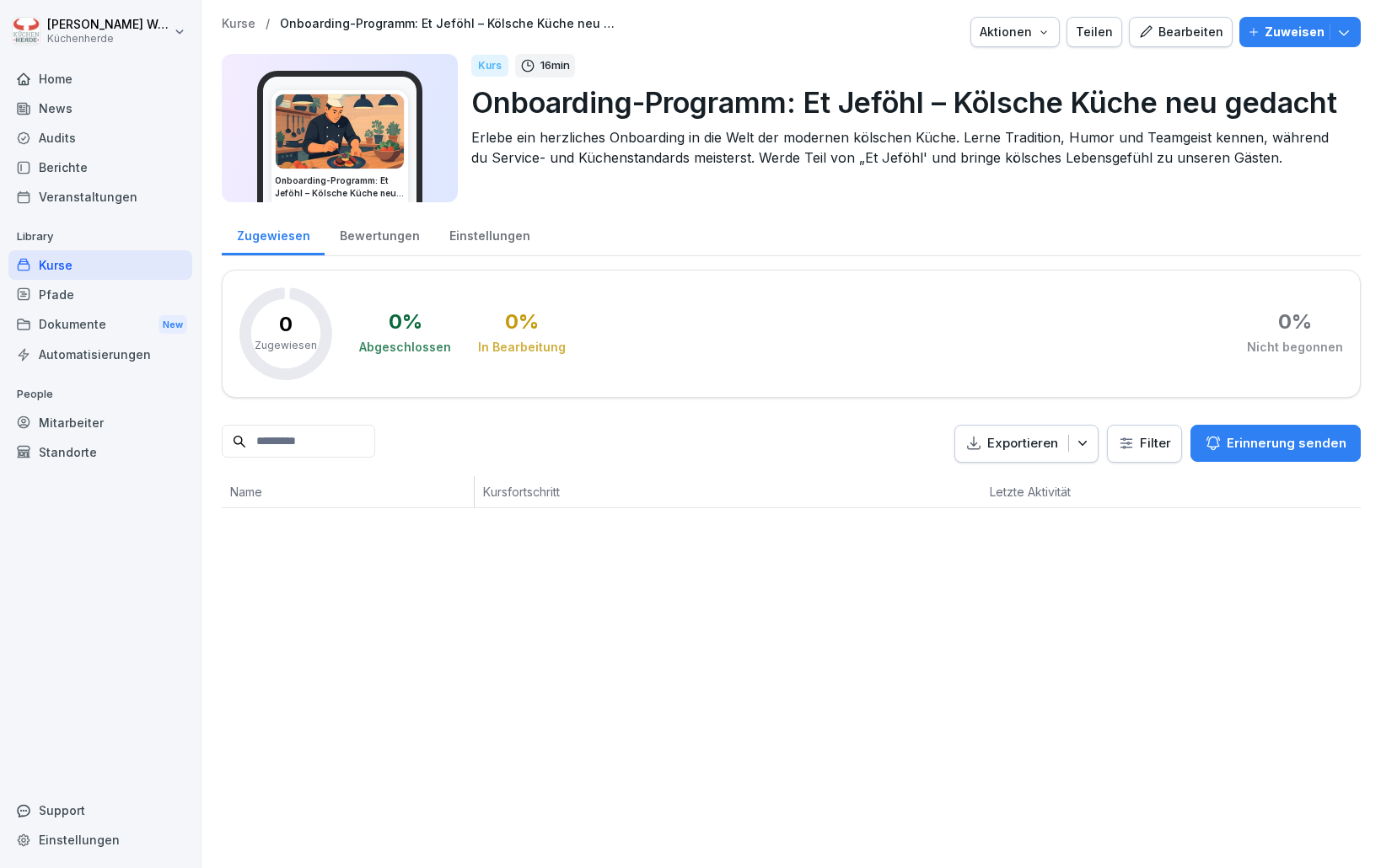
click at [127, 266] on div "Kurse" at bounding box center [100, 265] width 184 height 30
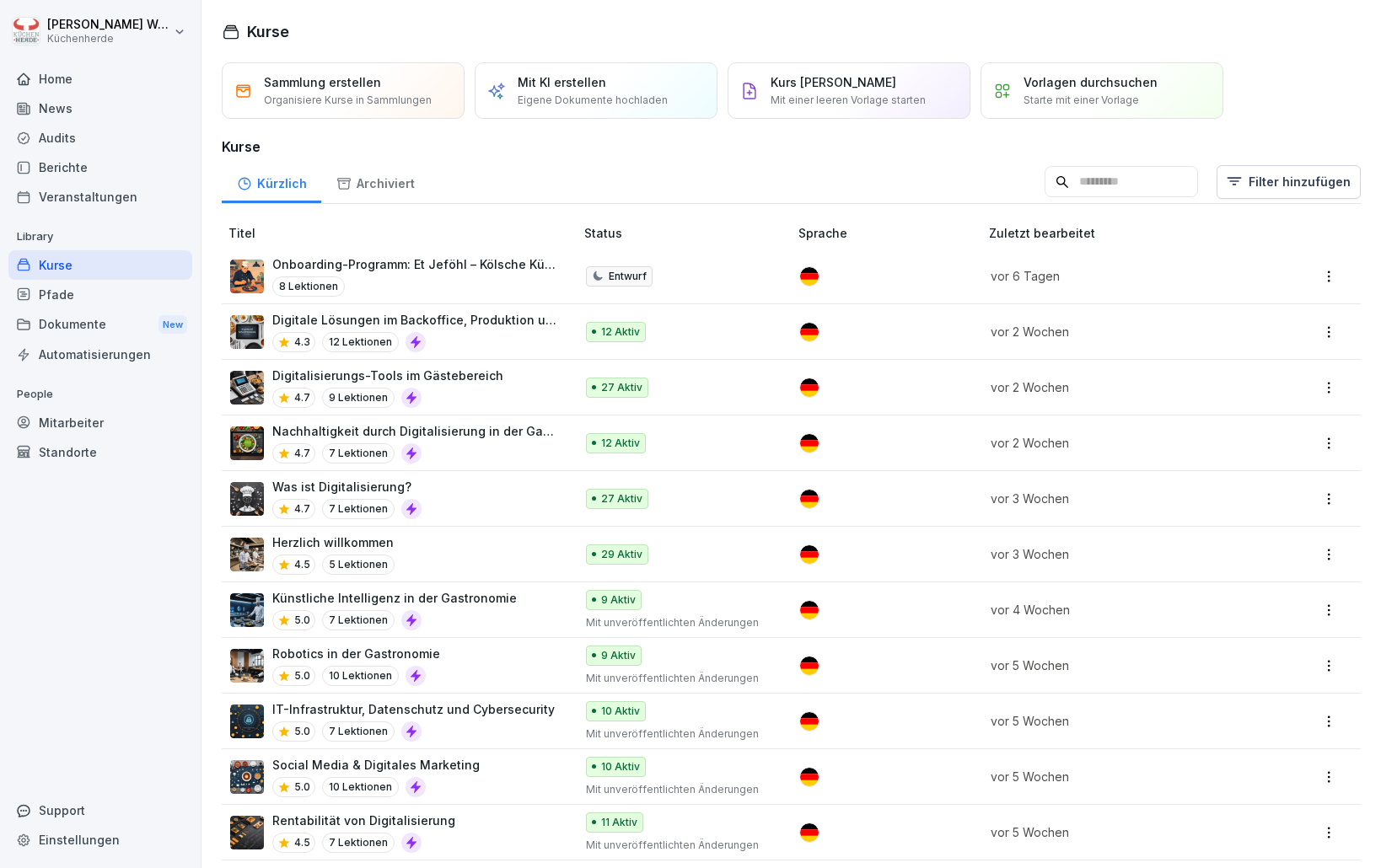
click at [1032, 82] on p "Vorlagen durchsuchen" at bounding box center [1091, 82] width 134 height 18
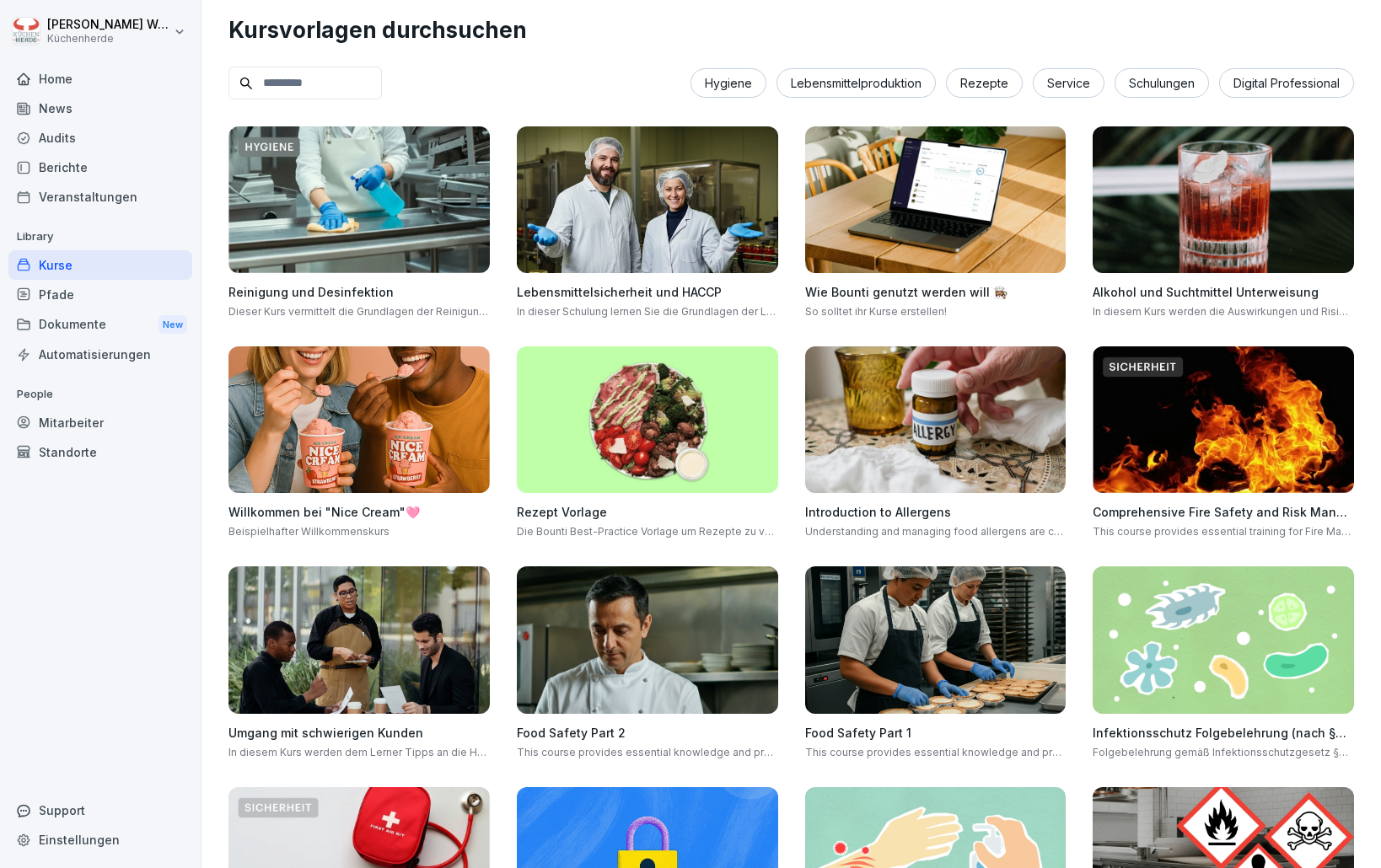
click at [92, 89] on div "Home" at bounding box center [100, 79] width 184 height 30
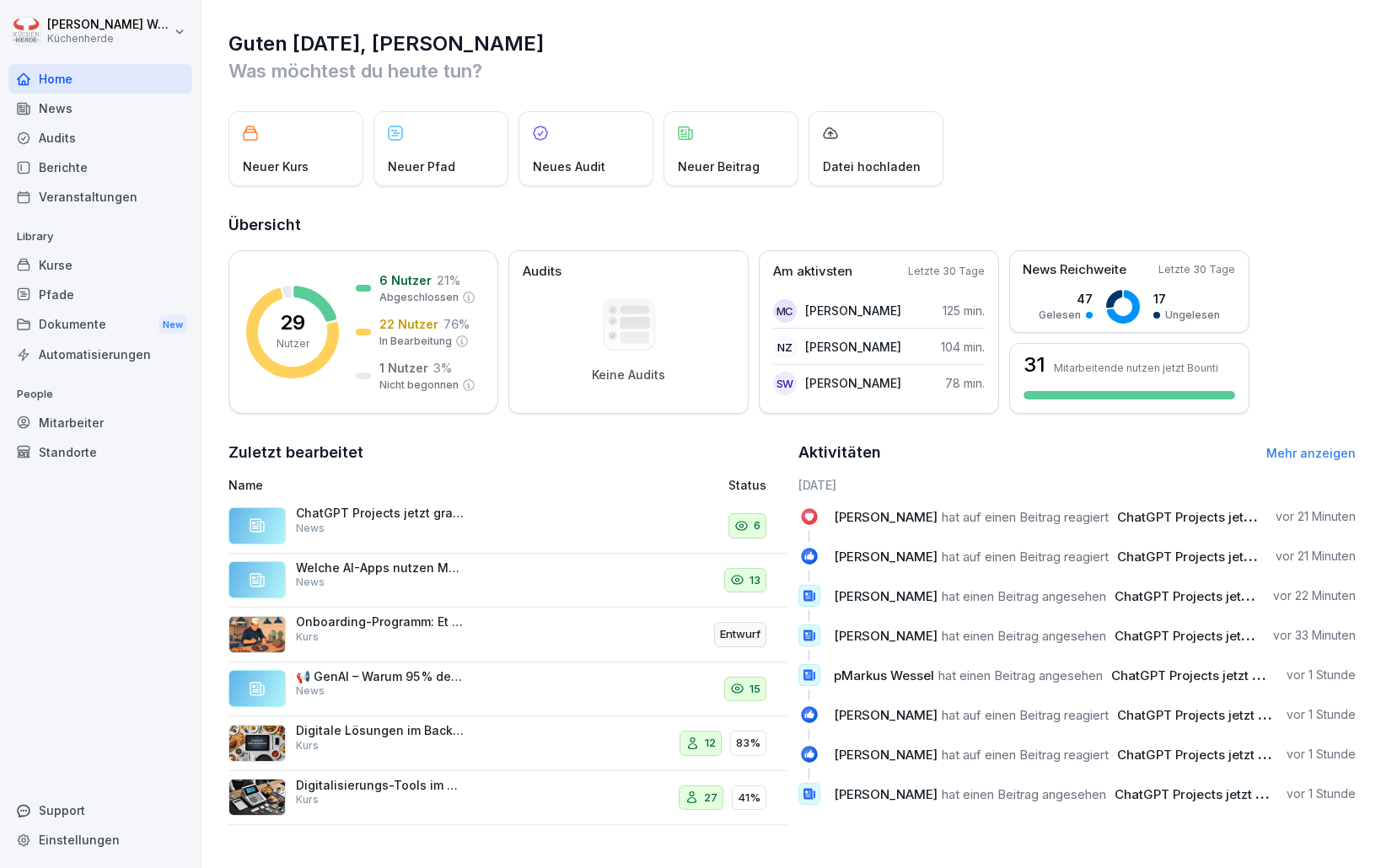
click at [130, 258] on div "Kurse" at bounding box center [100, 265] width 184 height 30
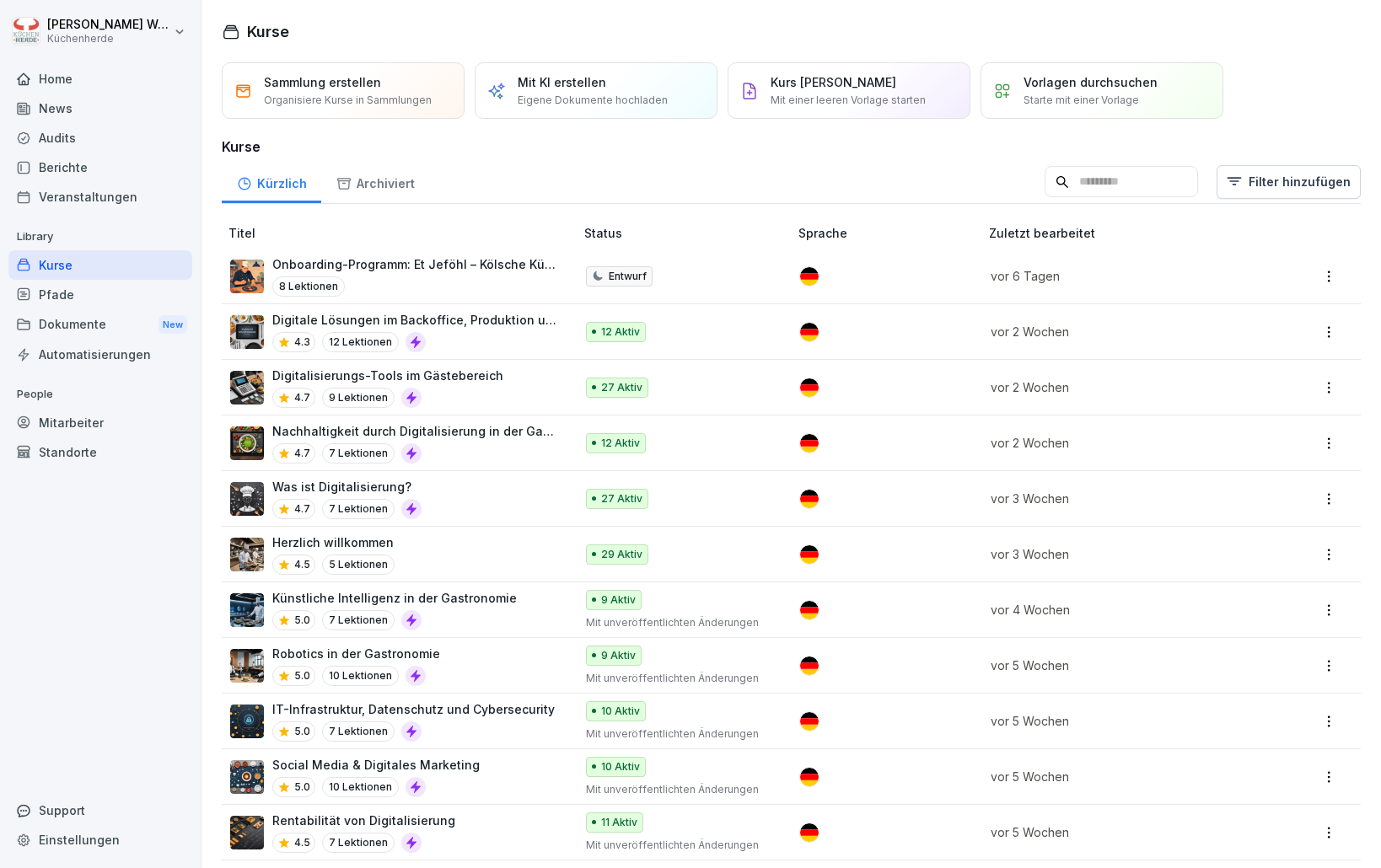
click at [117, 84] on div "Home" at bounding box center [100, 79] width 184 height 30
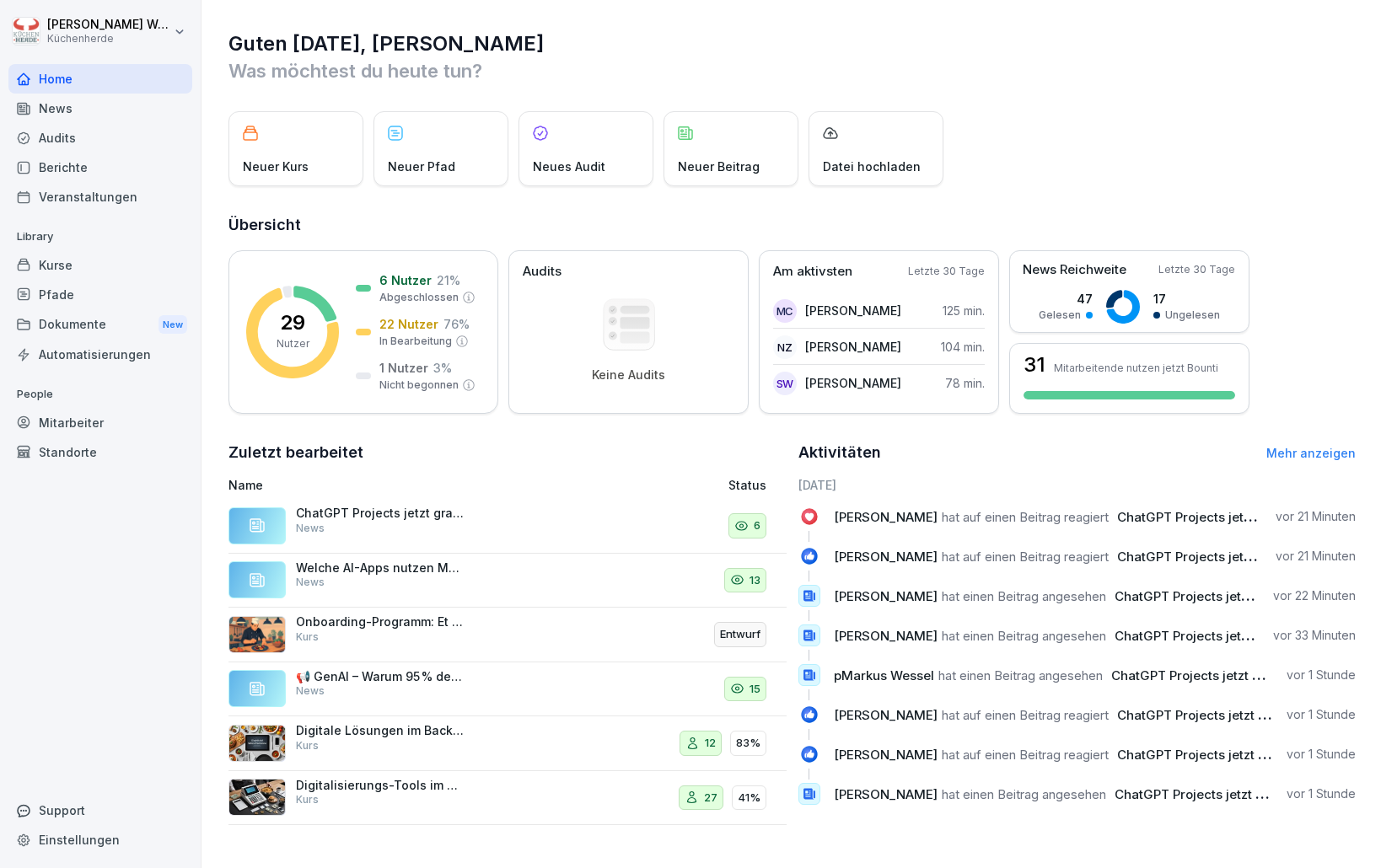
click at [103, 104] on div "News" at bounding box center [100, 108] width 184 height 30
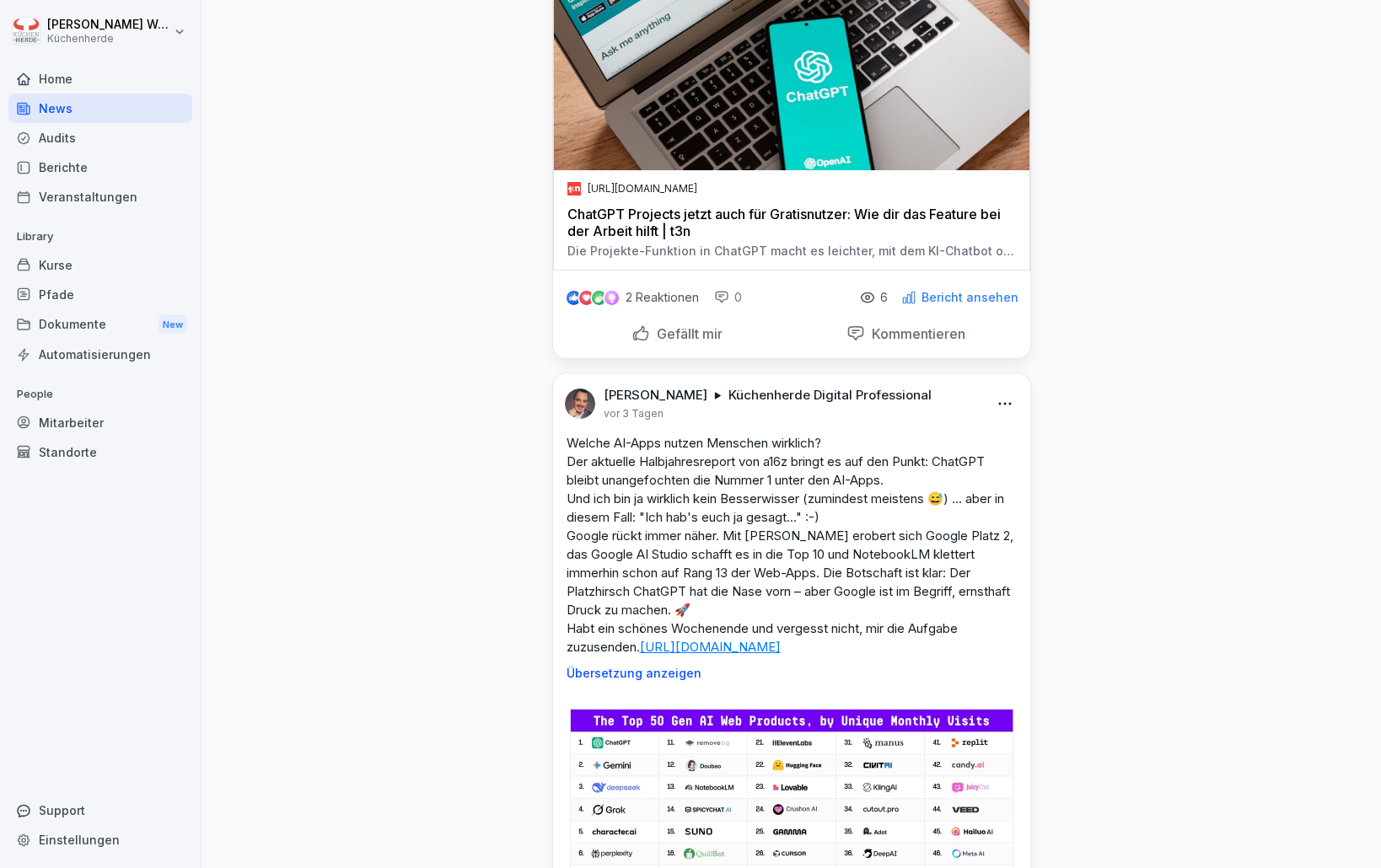
scroll to position [253, 0]
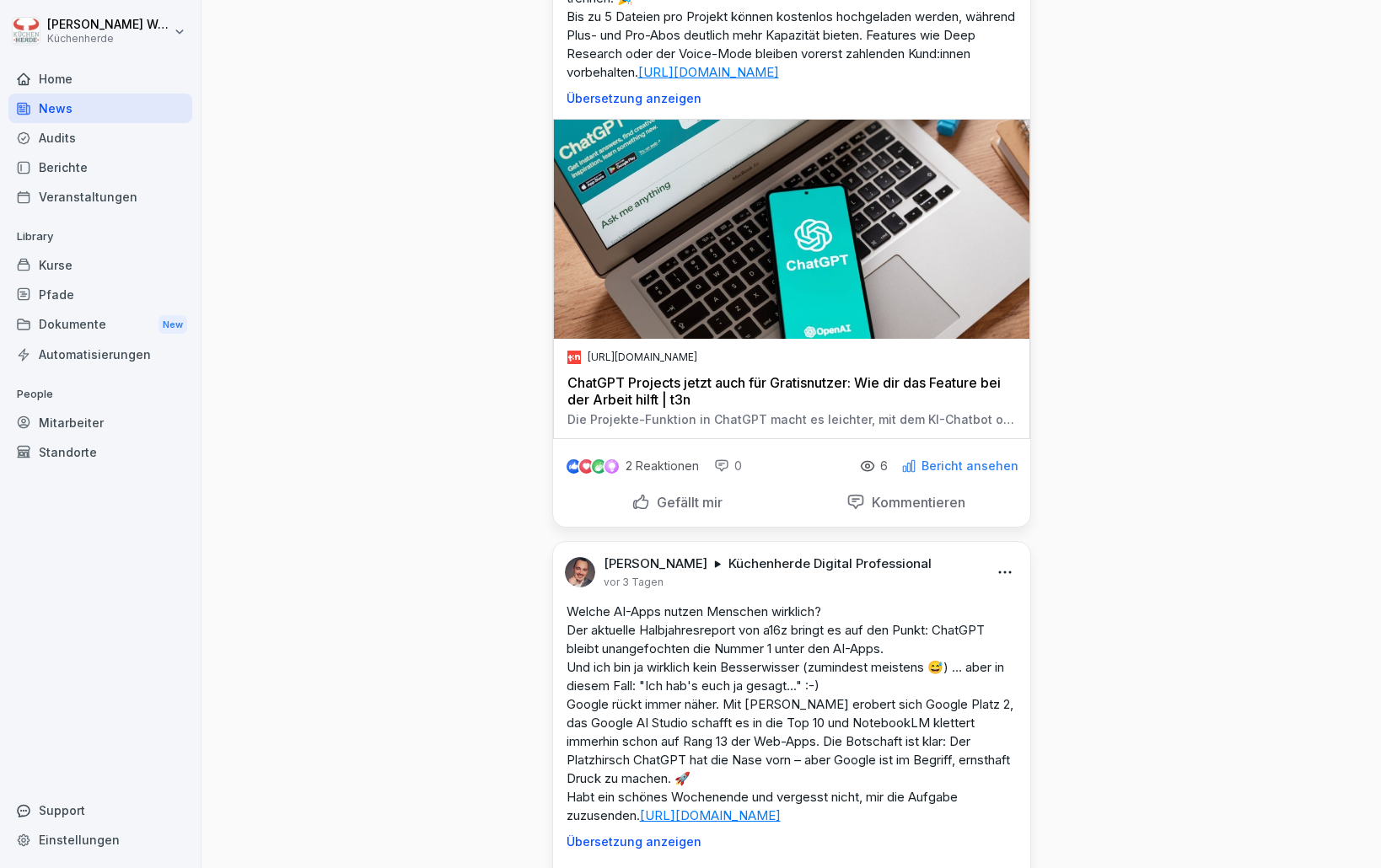
click at [630, 473] on p "2 Reaktionen" at bounding box center [662, 466] width 74 height 13
click at [595, 473] on img at bounding box center [599, 466] width 14 height 14
click at [937, 473] on p "Bericht ansehen" at bounding box center [970, 466] width 97 height 13
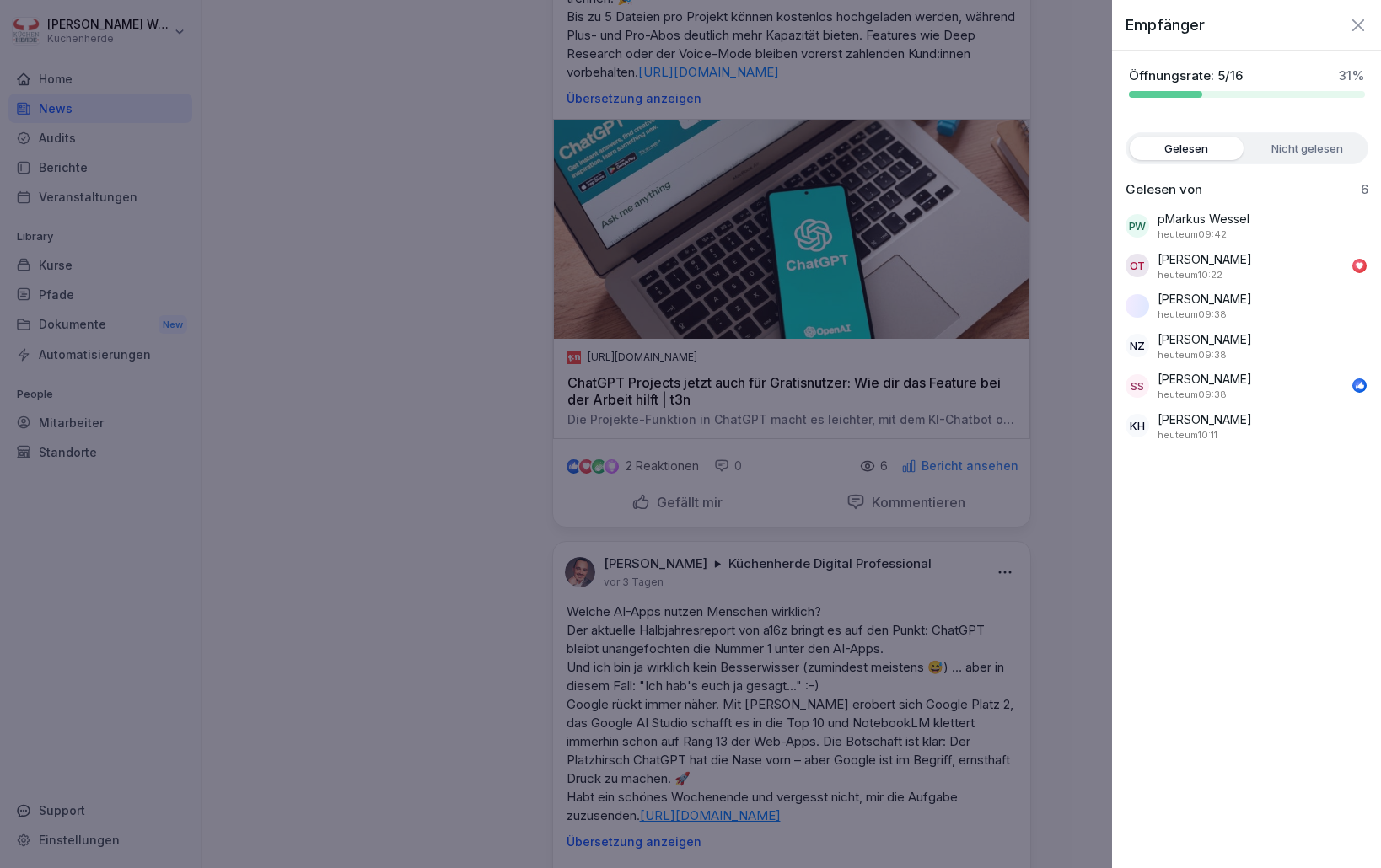
click at [406, 409] on div at bounding box center [690, 434] width 1381 height 868
